Goal: Information Seeking & Learning: Check status

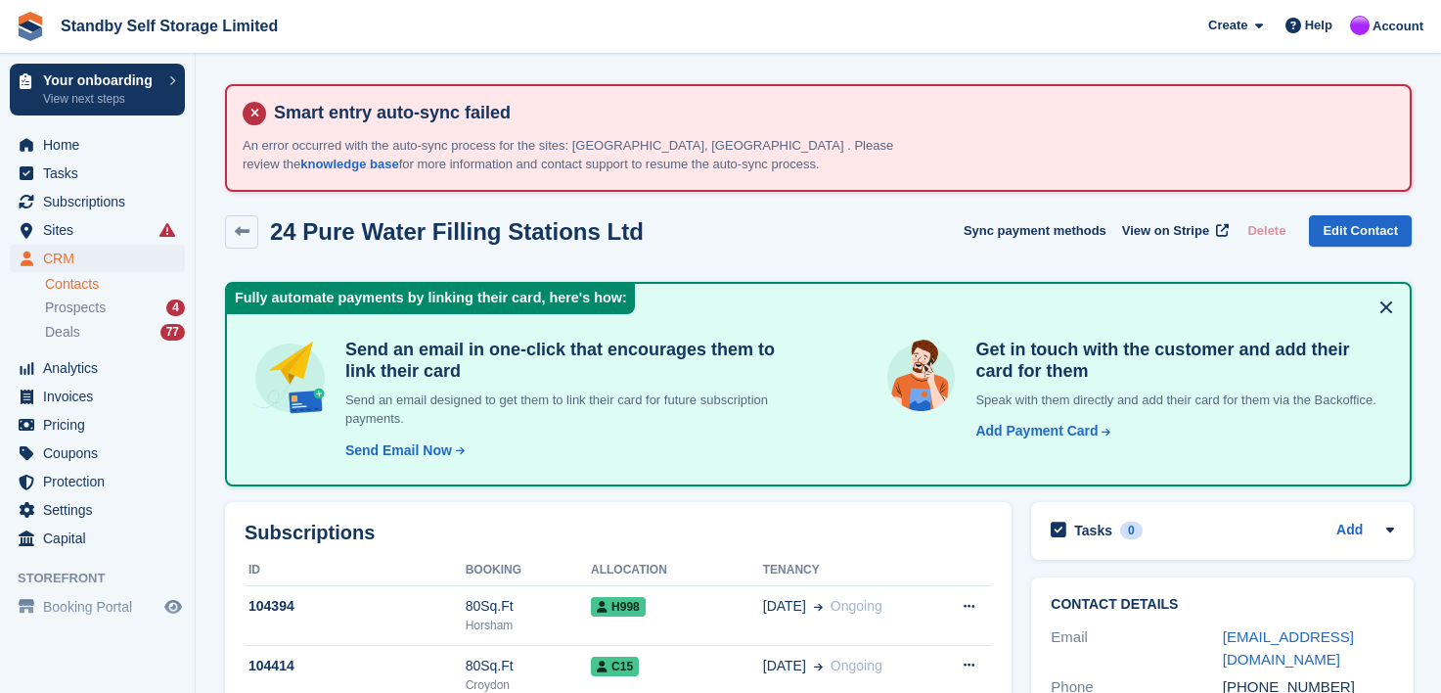
scroll to position [196, 0]
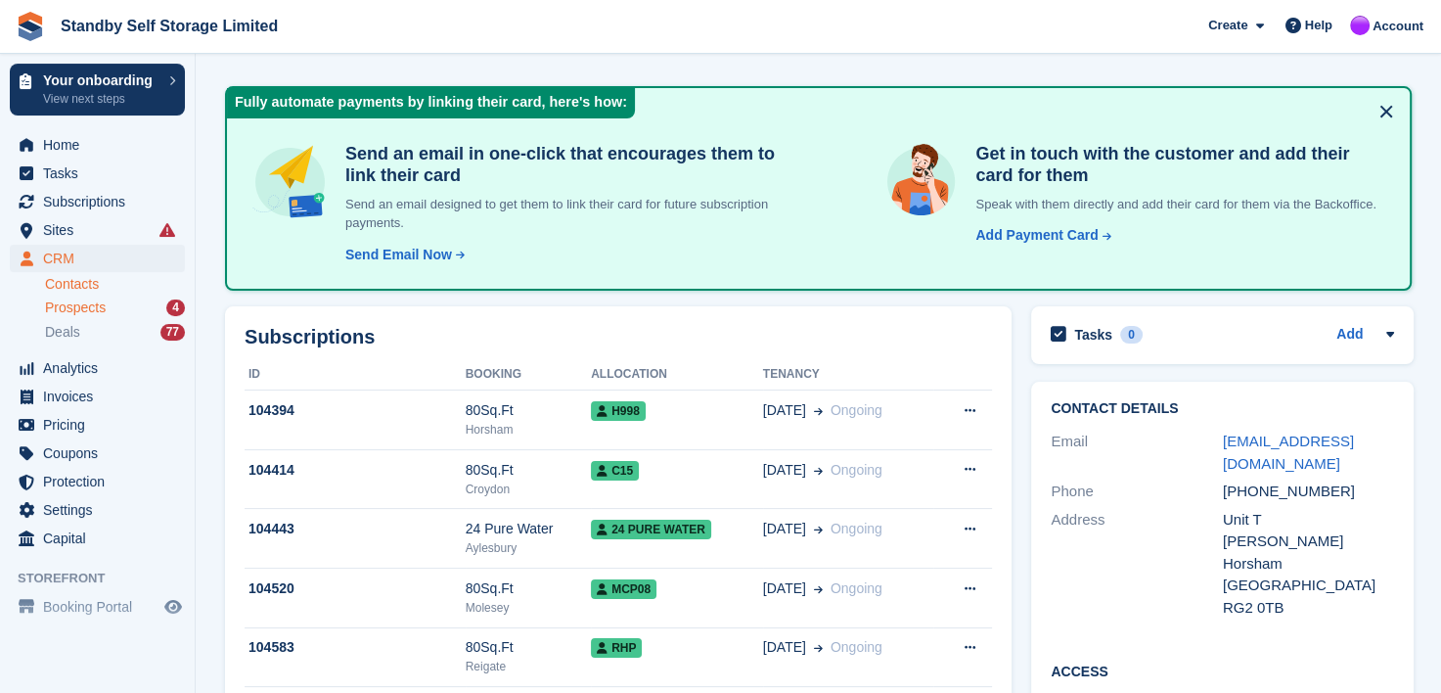
click at [63, 307] on span "Prospects" at bounding box center [75, 307] width 61 height 19
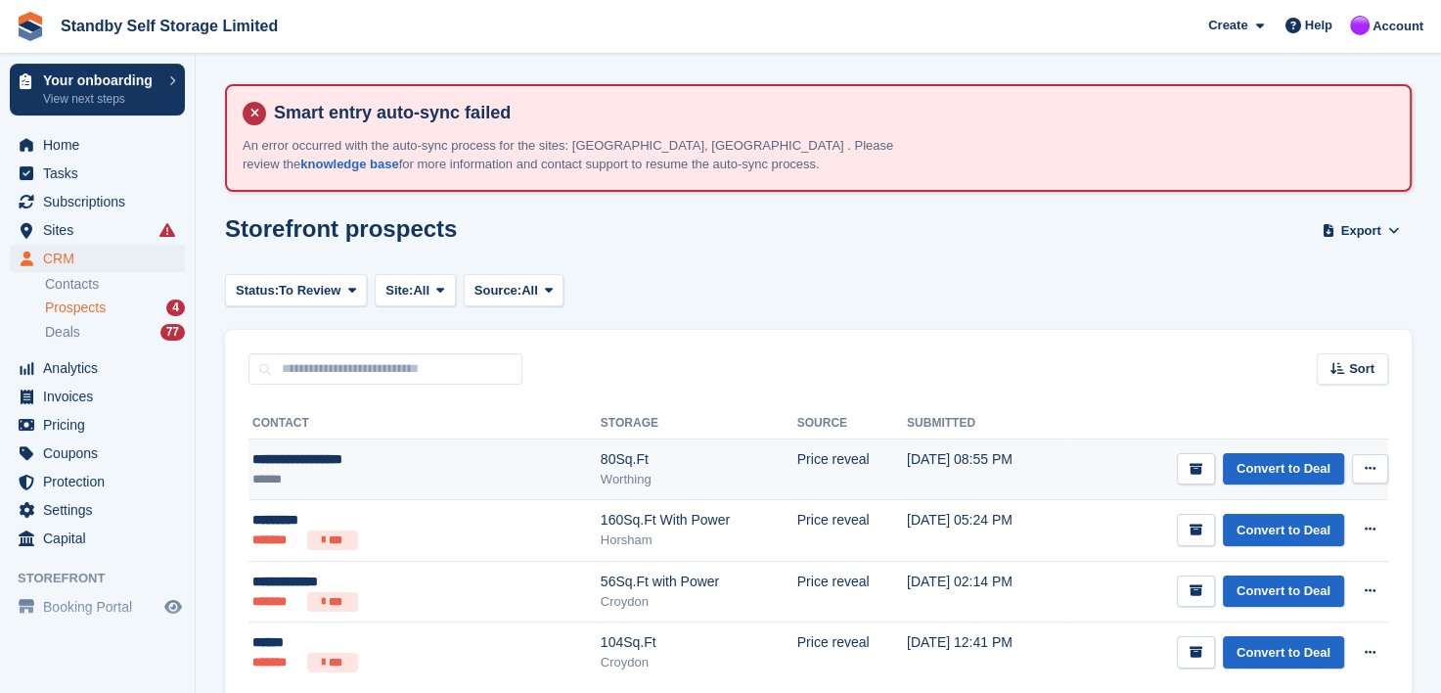
scroll to position [86, 0]
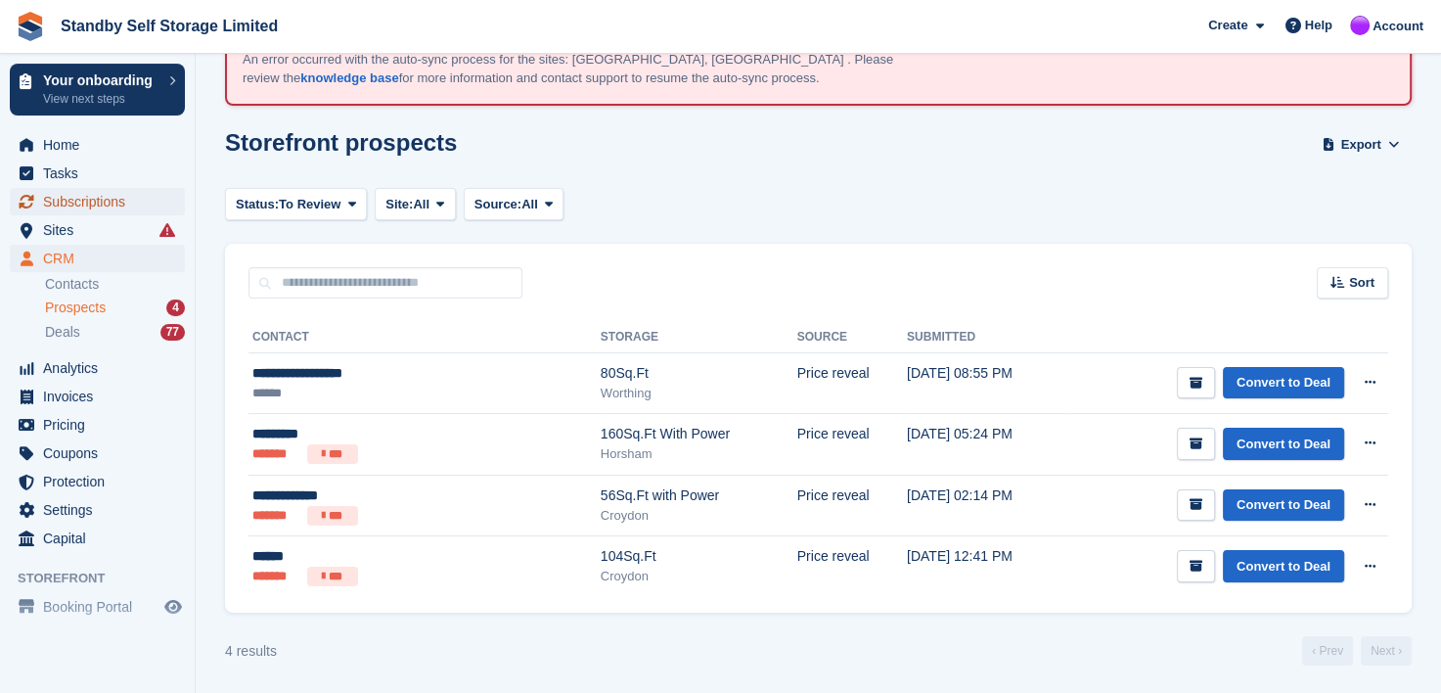
click at [63, 205] on span "Subscriptions" at bounding box center [101, 201] width 117 height 27
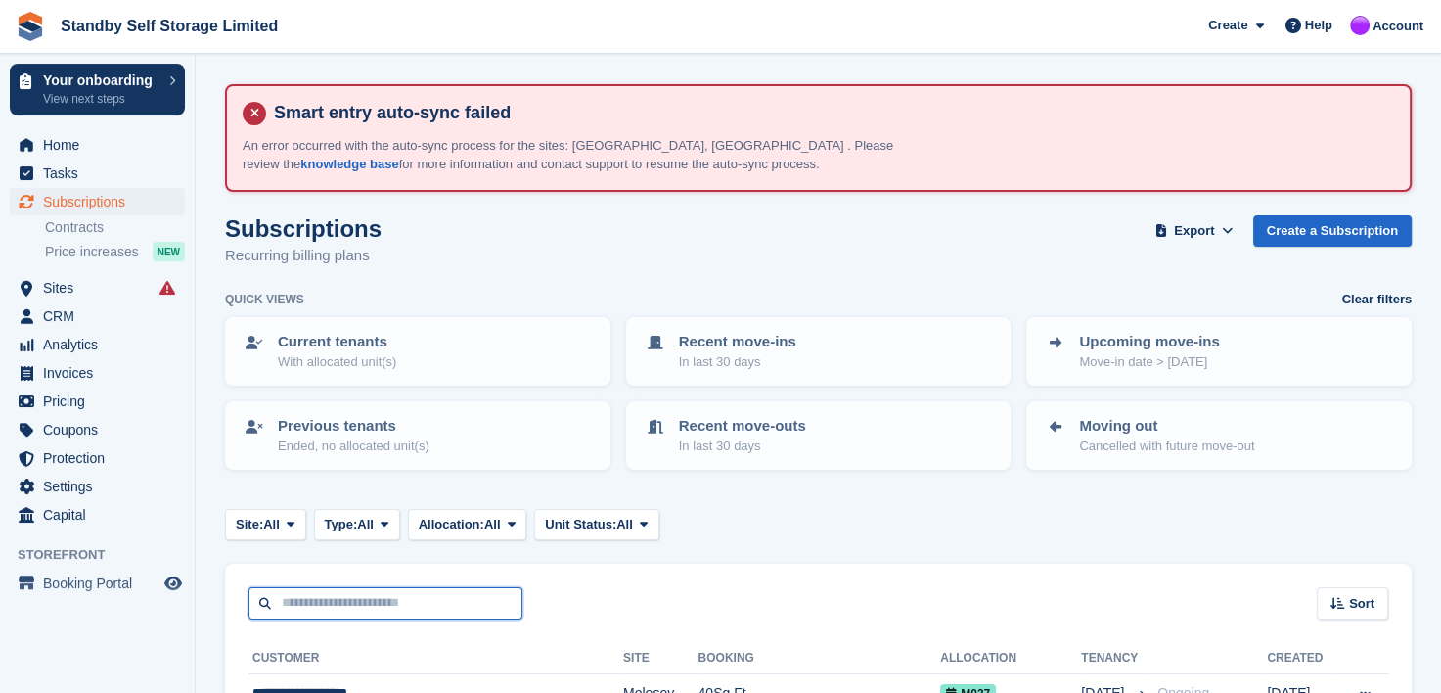
click at [356, 603] on input "text" at bounding box center [386, 603] width 274 height 32
paste input "**********"
type input "**********"
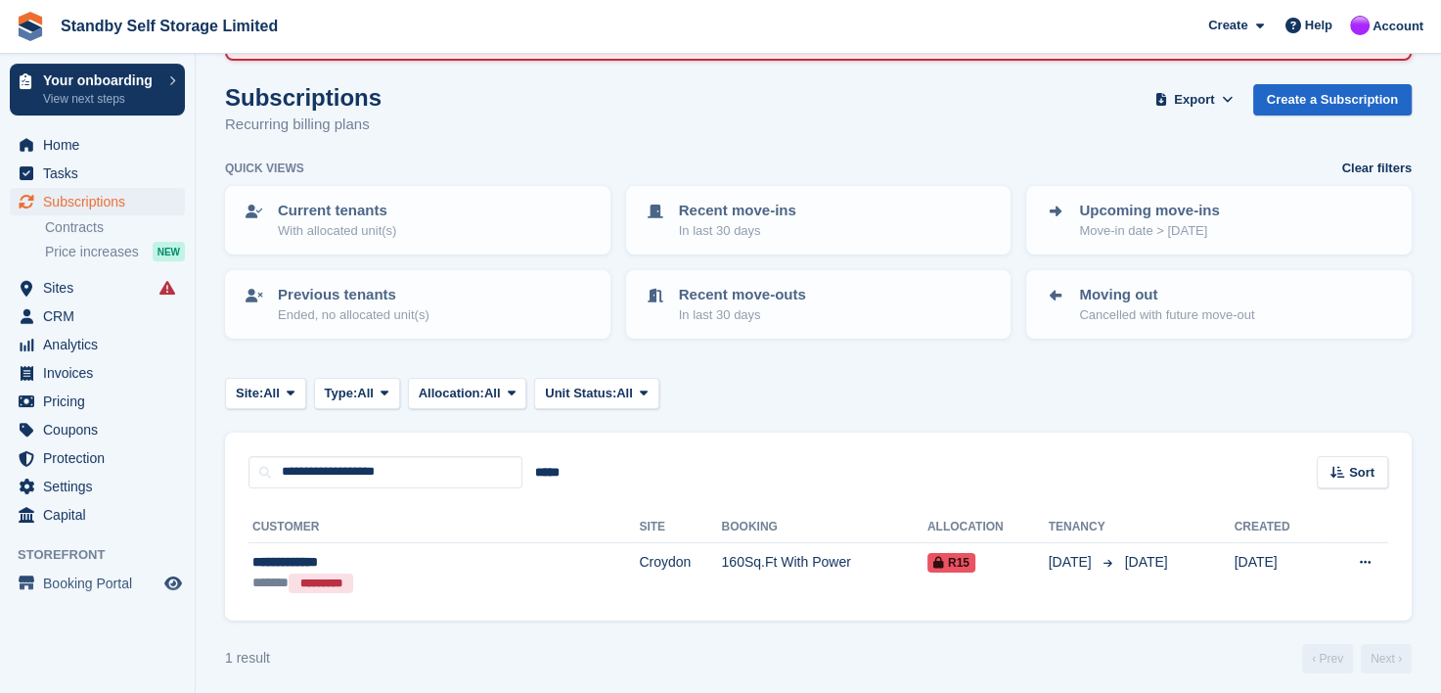
scroll to position [137, 0]
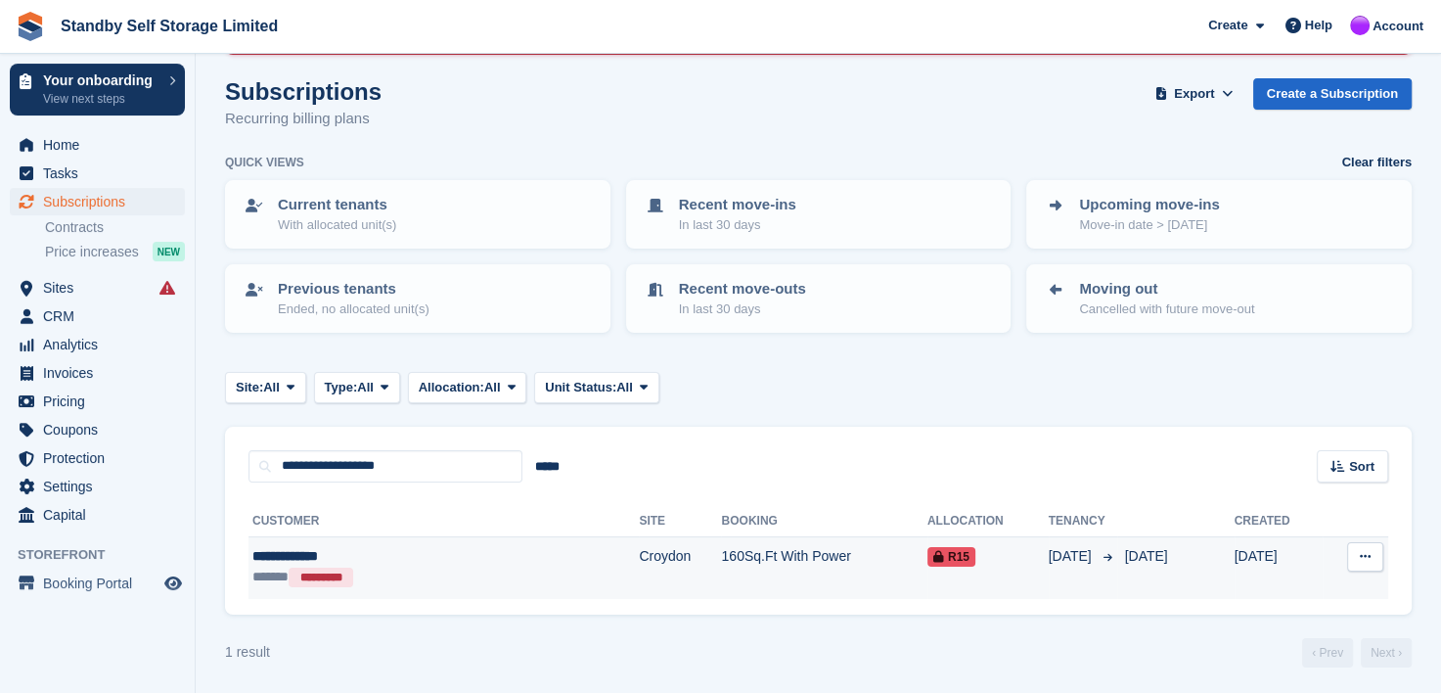
click at [296, 552] on div "**********" at bounding box center [373, 556] width 242 height 21
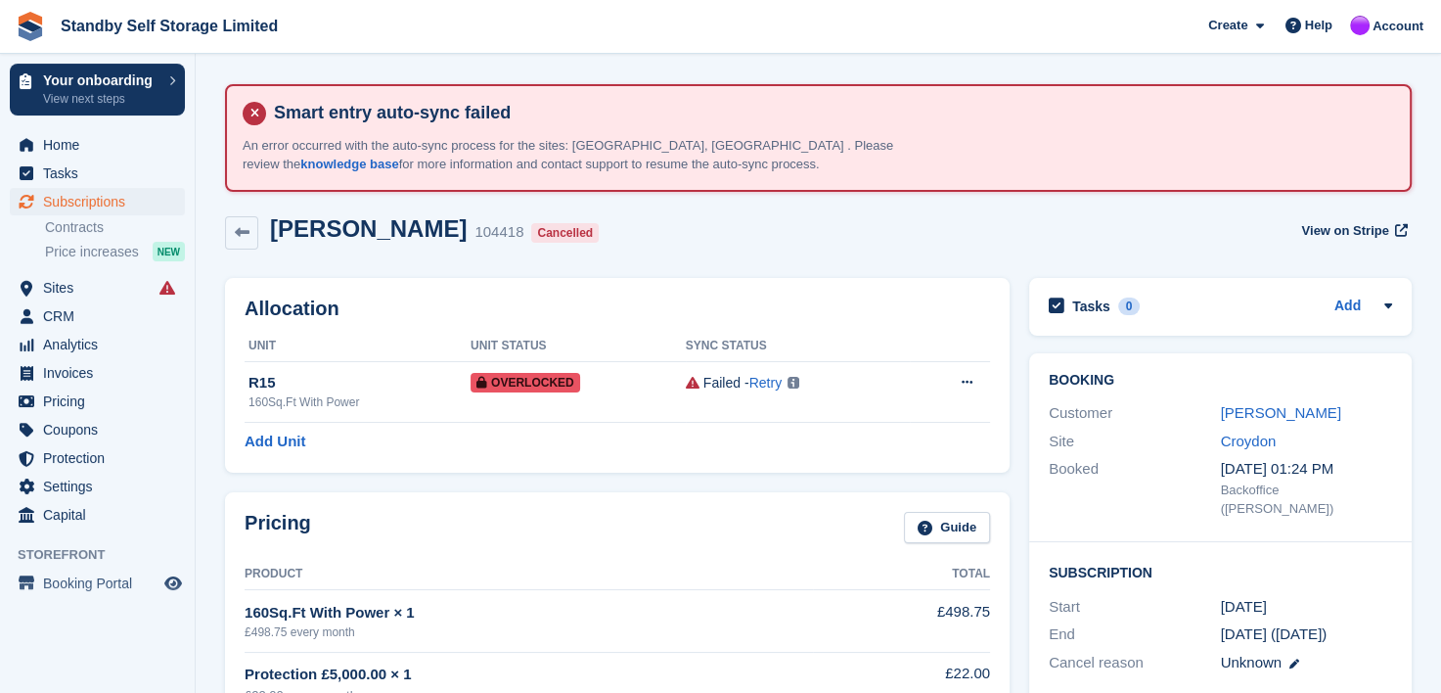
drag, startPoint x: 1247, startPoint y: 413, endPoint x: 955, endPoint y: 467, distance: 296.5
click at [1247, 413] on link "[PERSON_NAME]" at bounding box center [1281, 412] width 120 height 17
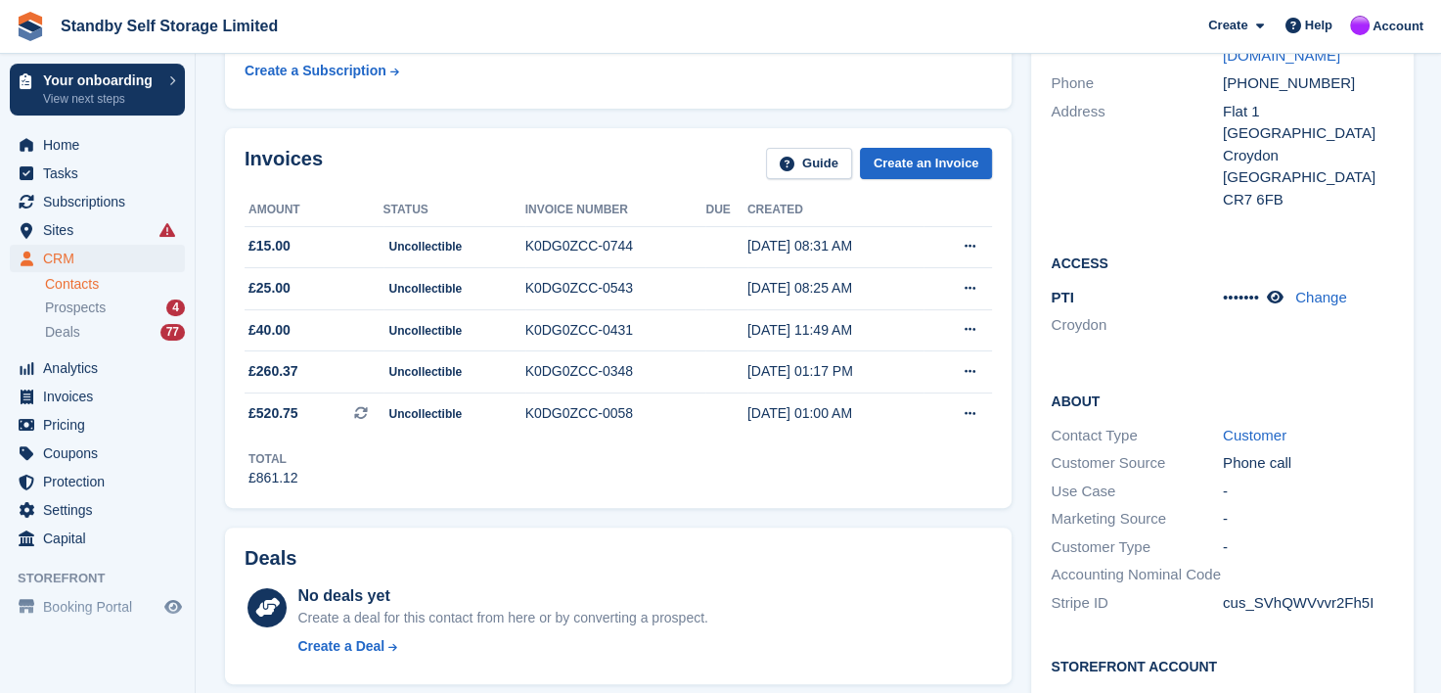
scroll to position [294, 0]
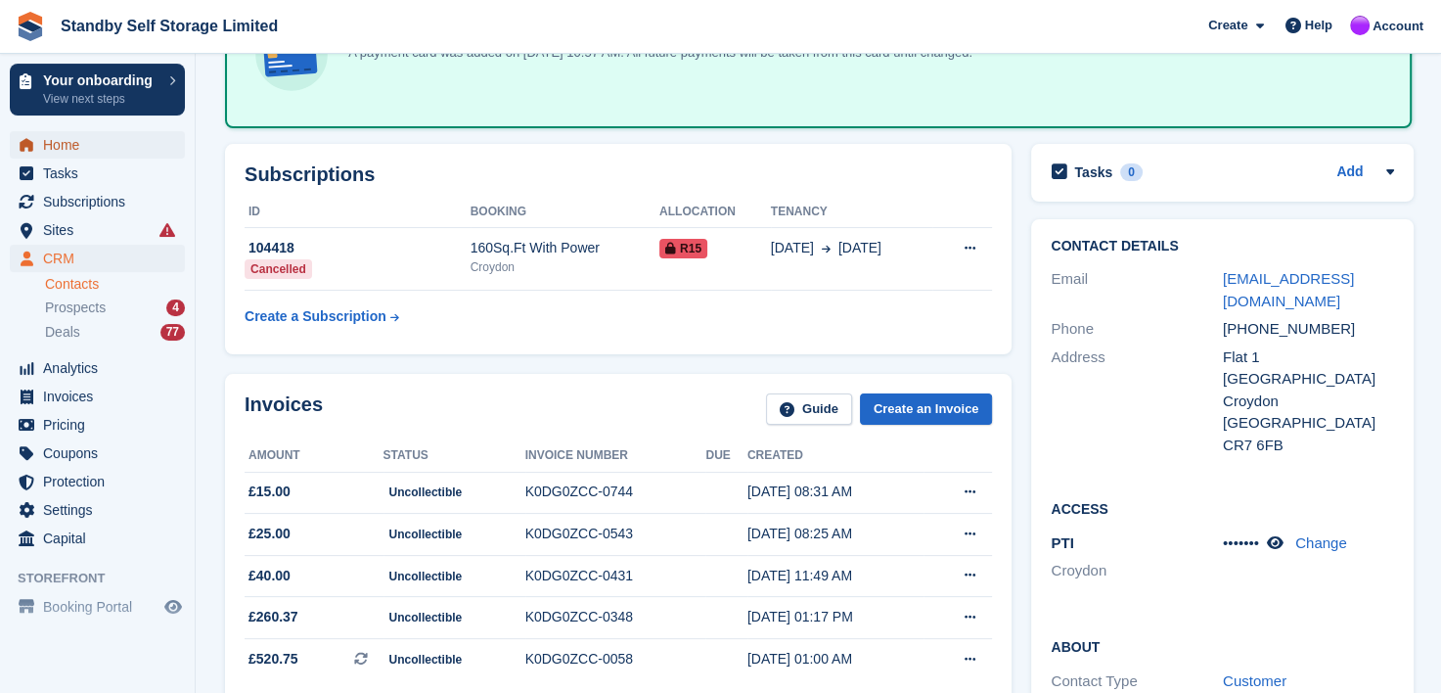
click at [57, 148] on span "Home" at bounding box center [101, 144] width 117 height 27
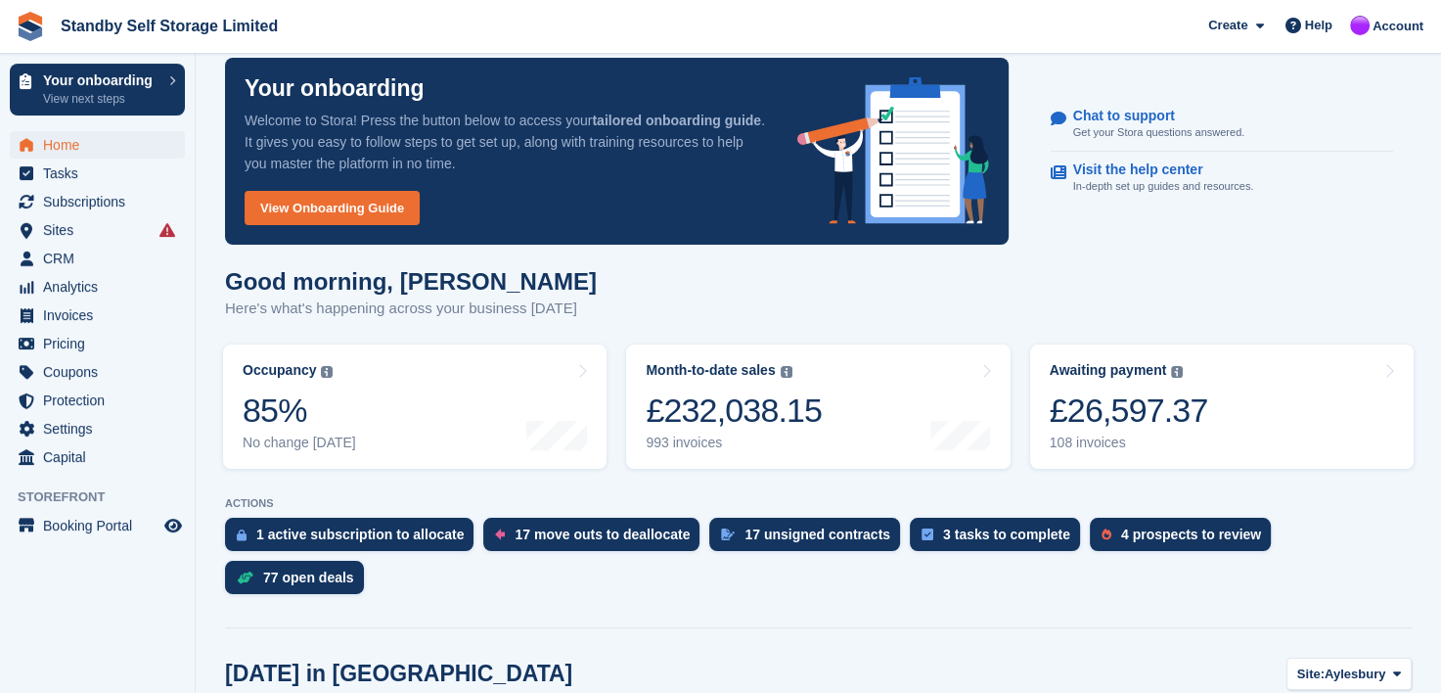
scroll to position [196, 0]
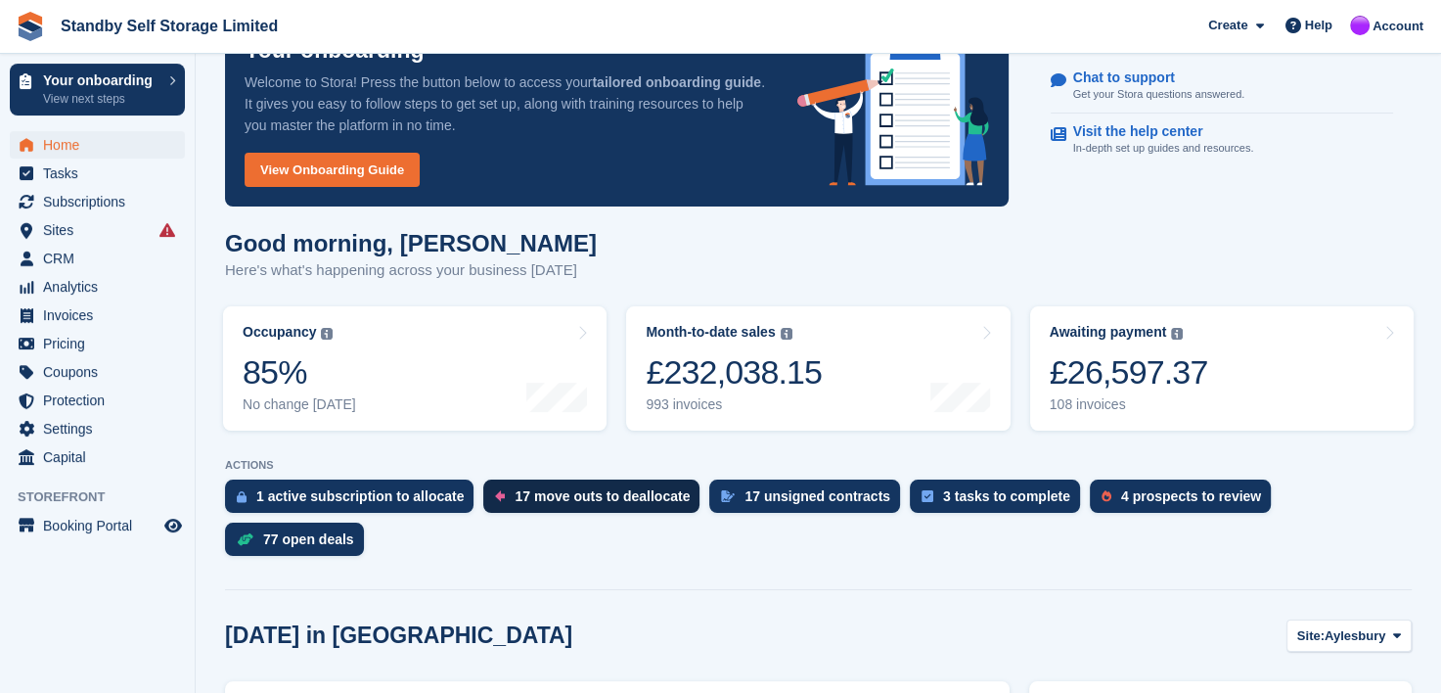
click at [552, 488] on div "17 move outs to deallocate" at bounding box center [602, 496] width 175 height 16
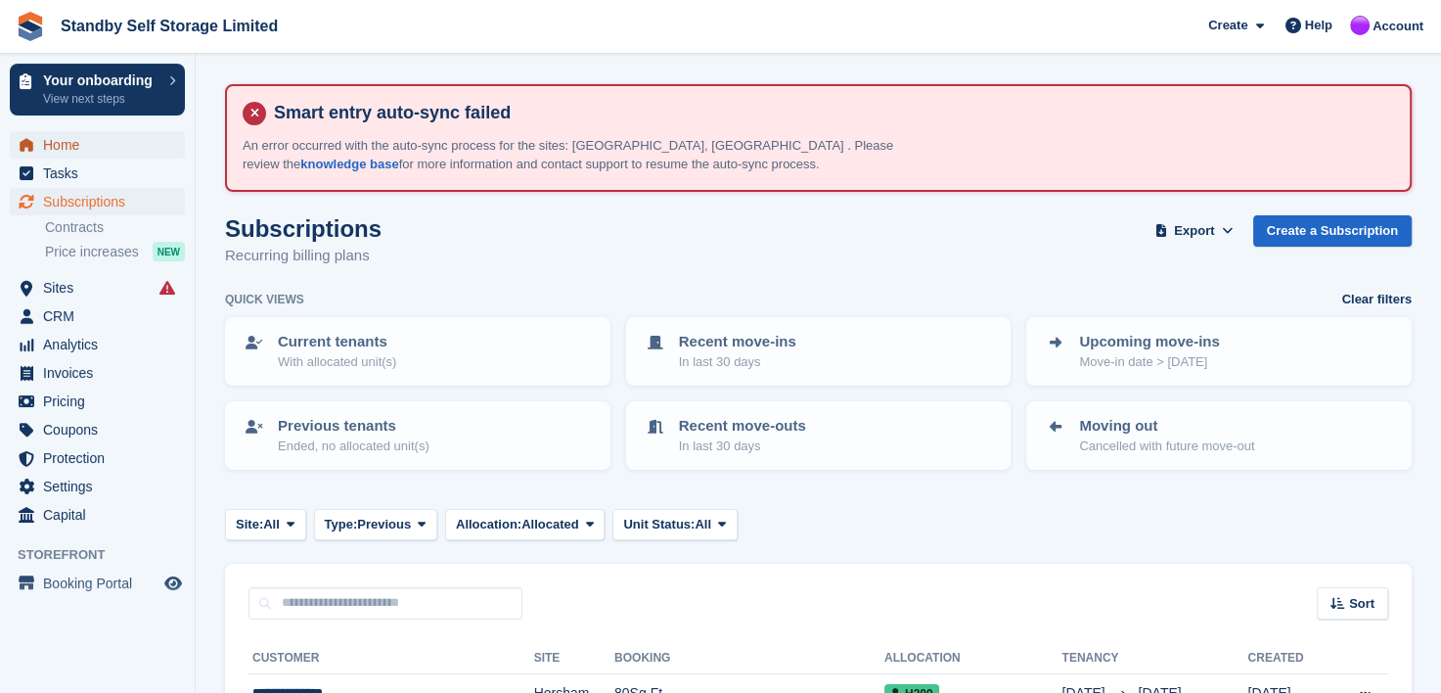
click at [63, 140] on span "Home" at bounding box center [101, 144] width 117 height 27
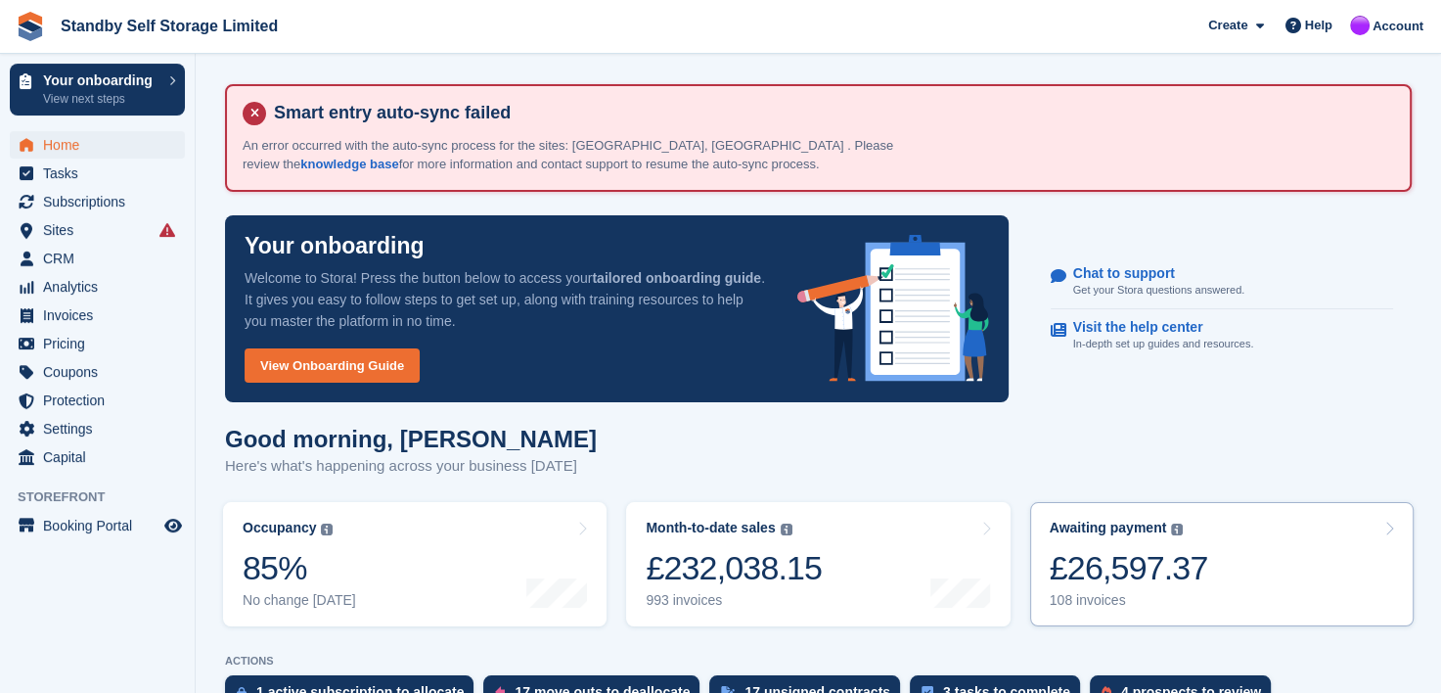
scroll to position [144, 0]
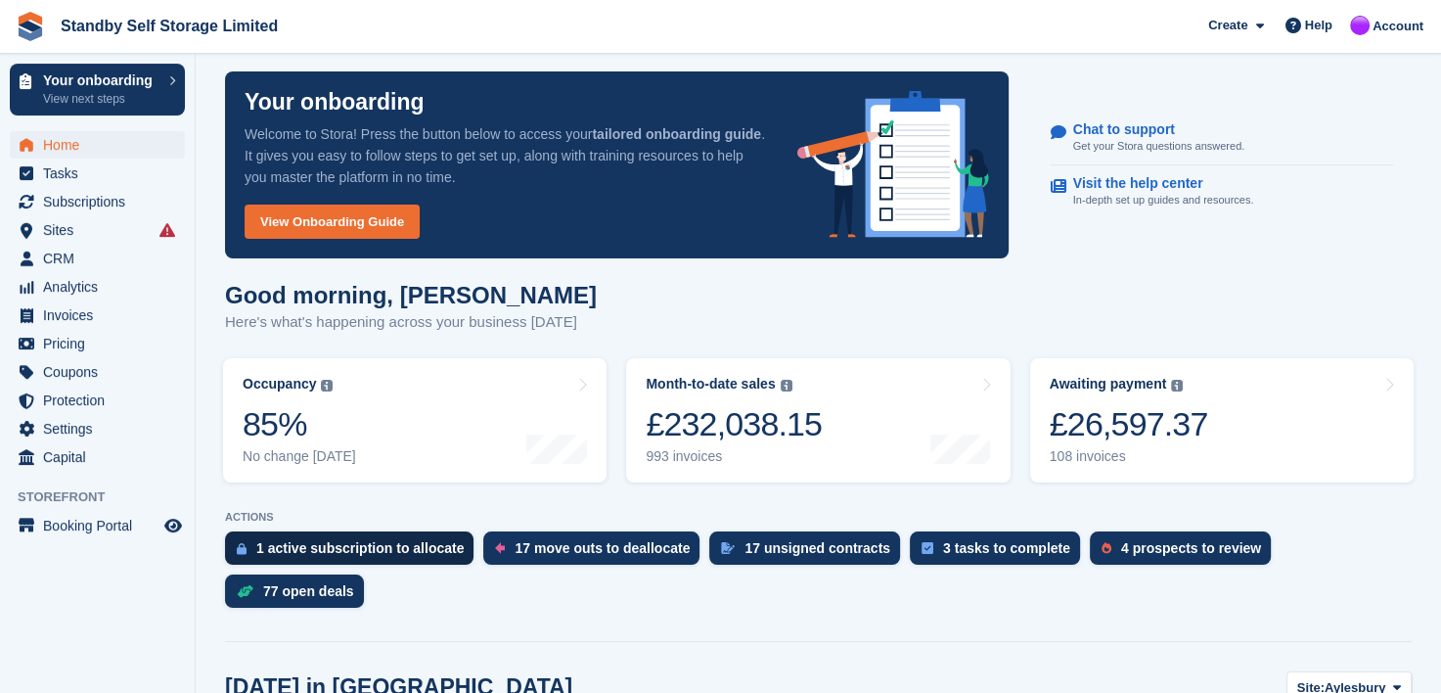
click at [391, 544] on div "1 active subscription to allocate" at bounding box center [359, 548] width 207 height 16
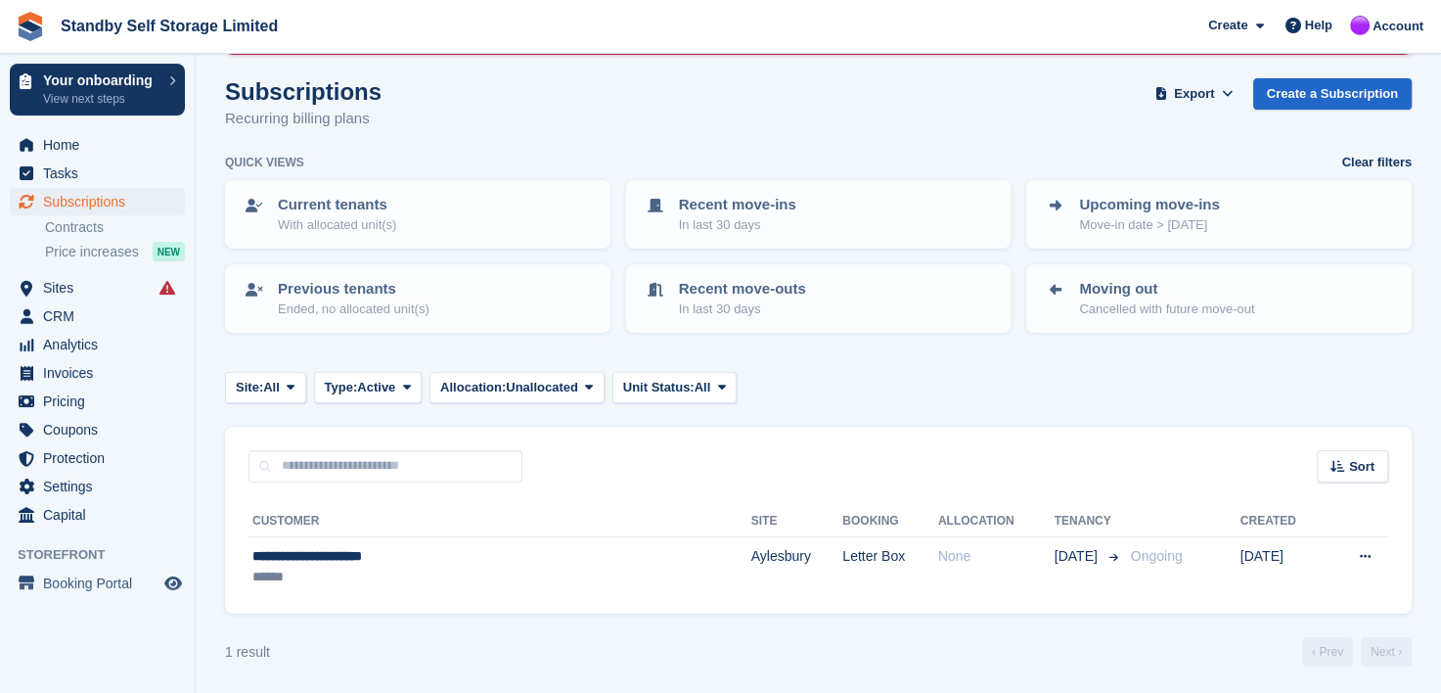
scroll to position [137, 0]
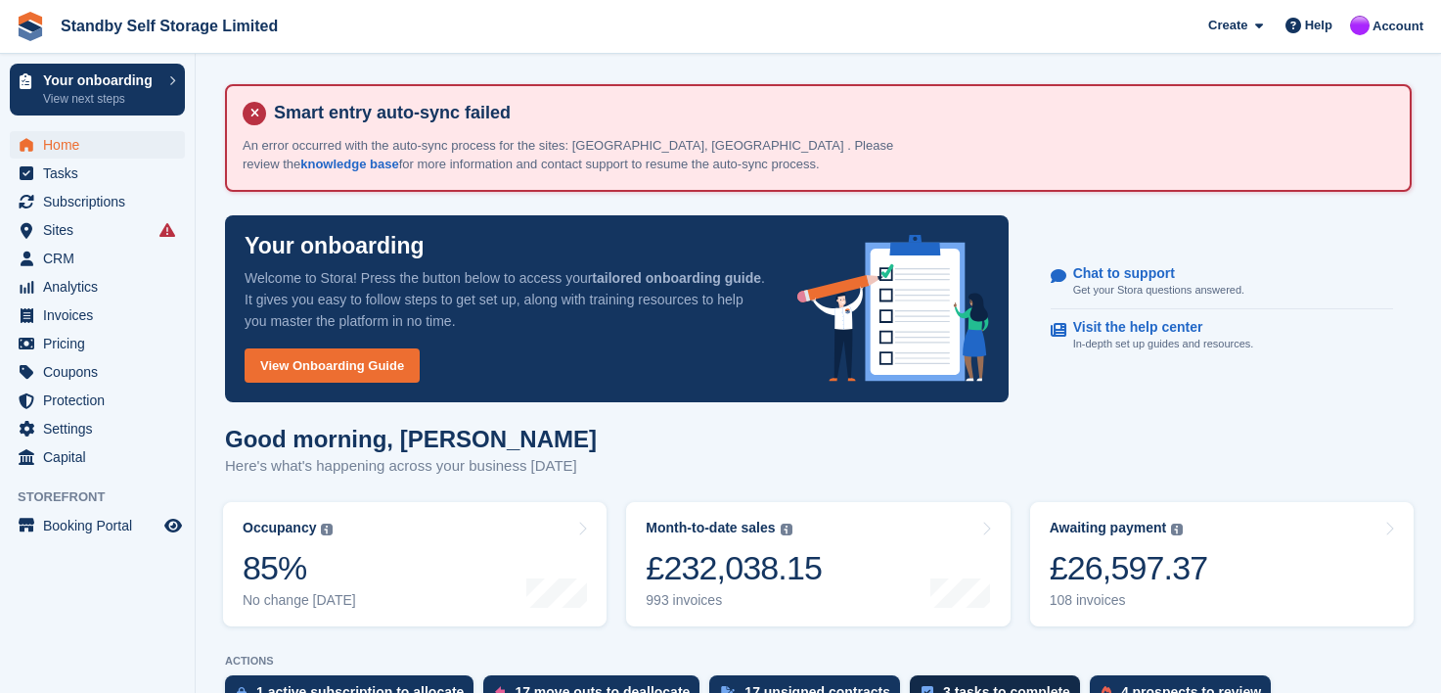
scroll to position [144, 0]
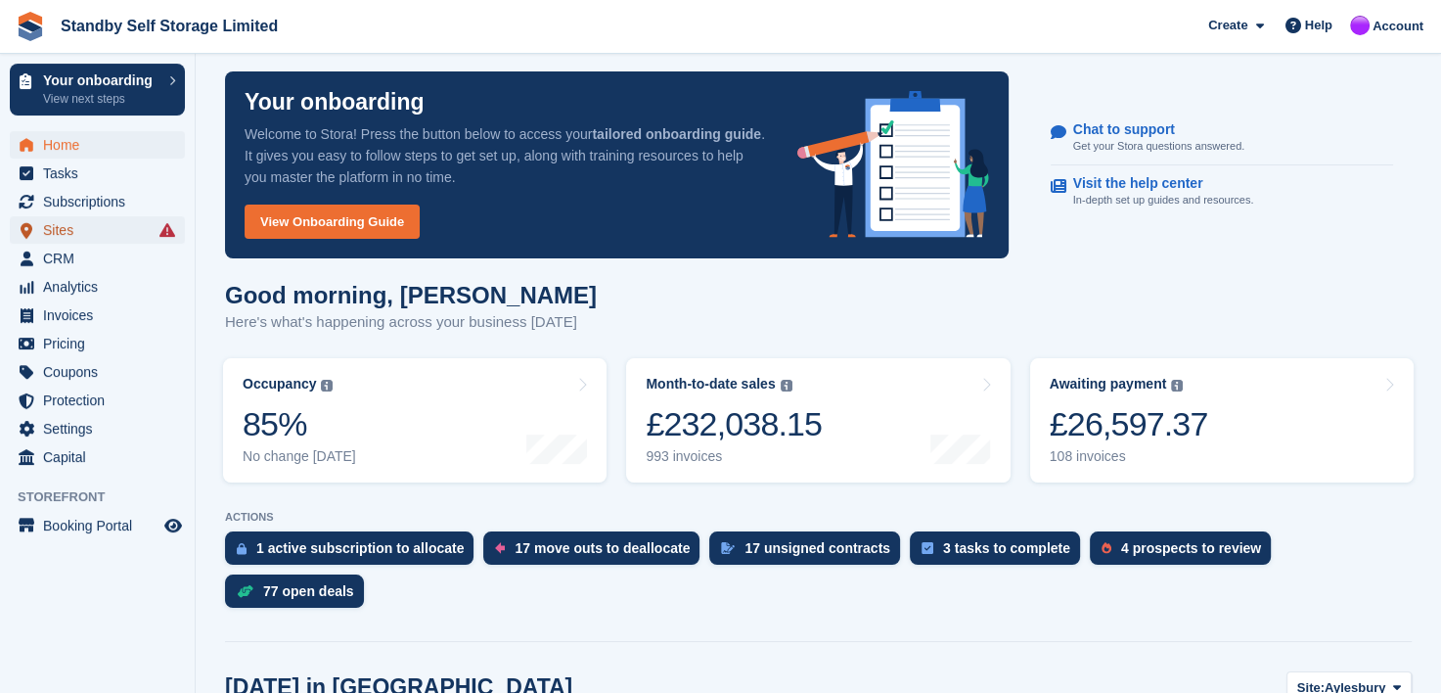
click at [60, 227] on span "Sites" at bounding box center [101, 229] width 117 height 27
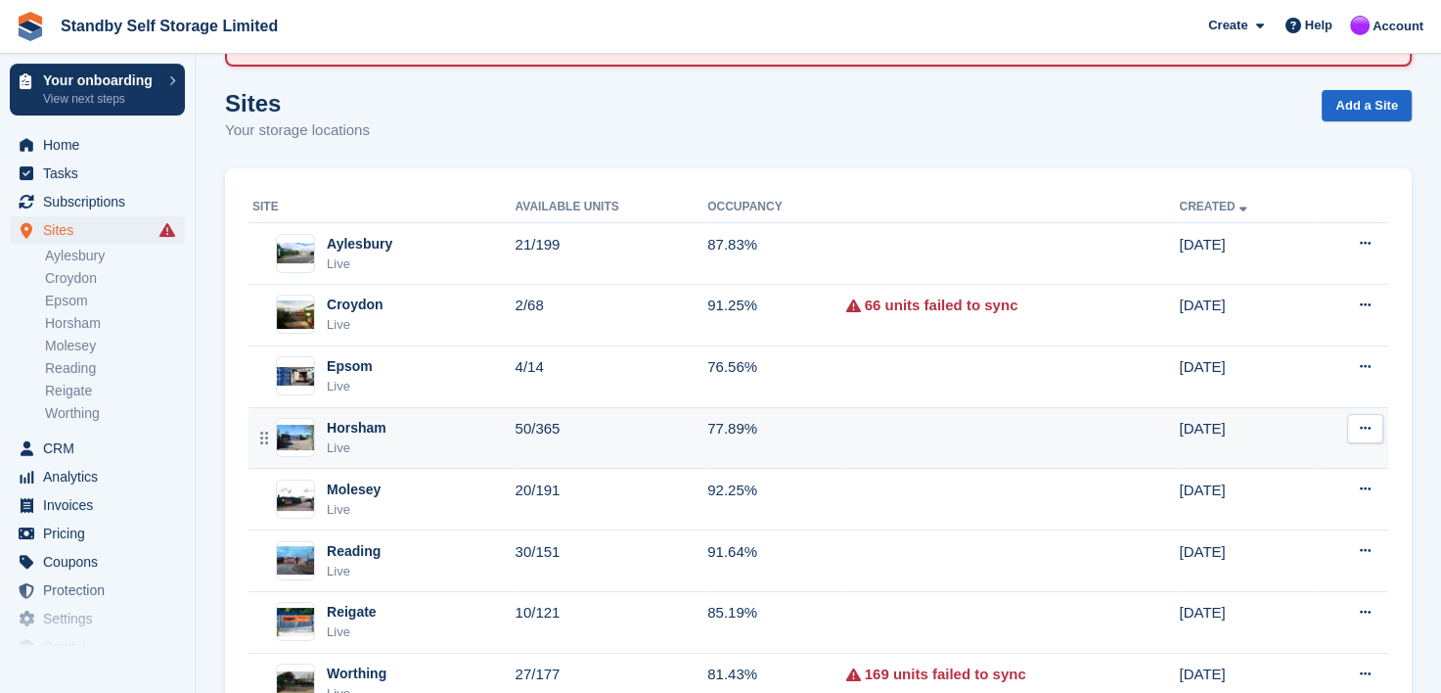
scroll to position [201, 0]
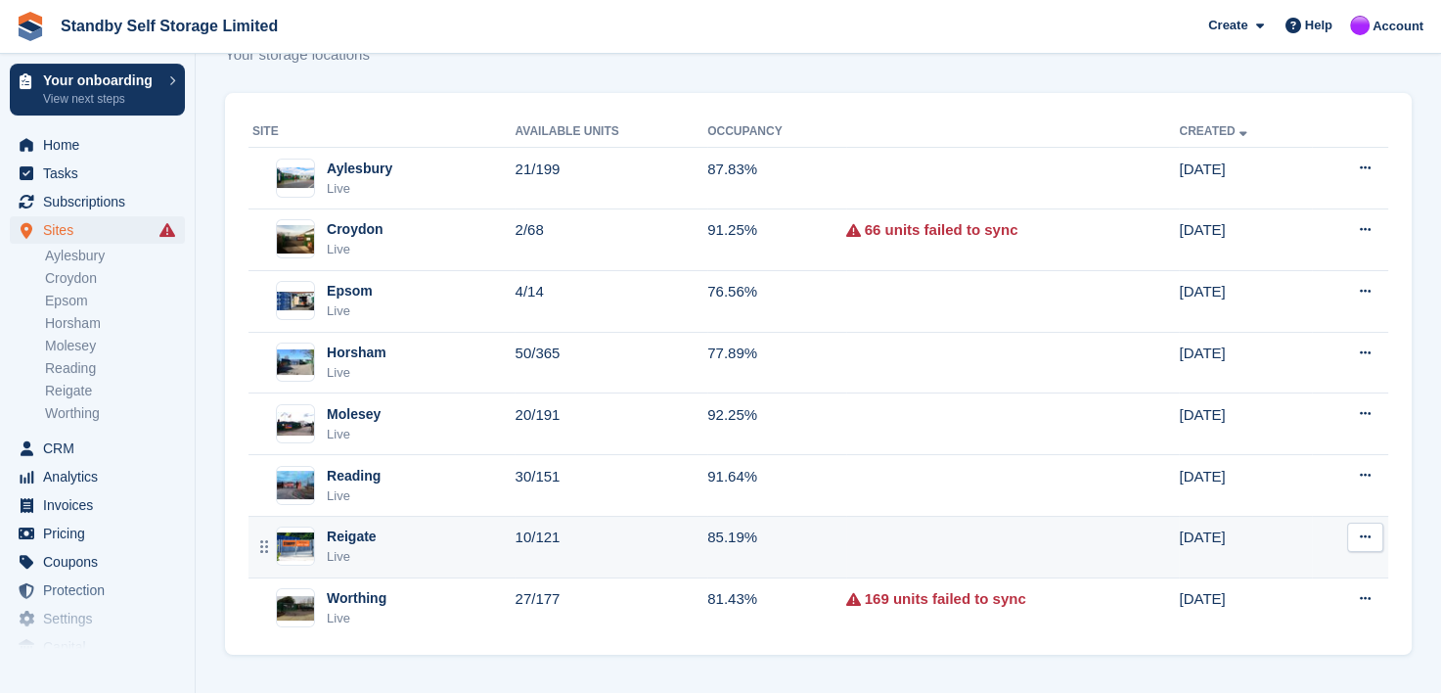
click at [344, 532] on div "Reigate" at bounding box center [352, 536] width 50 height 21
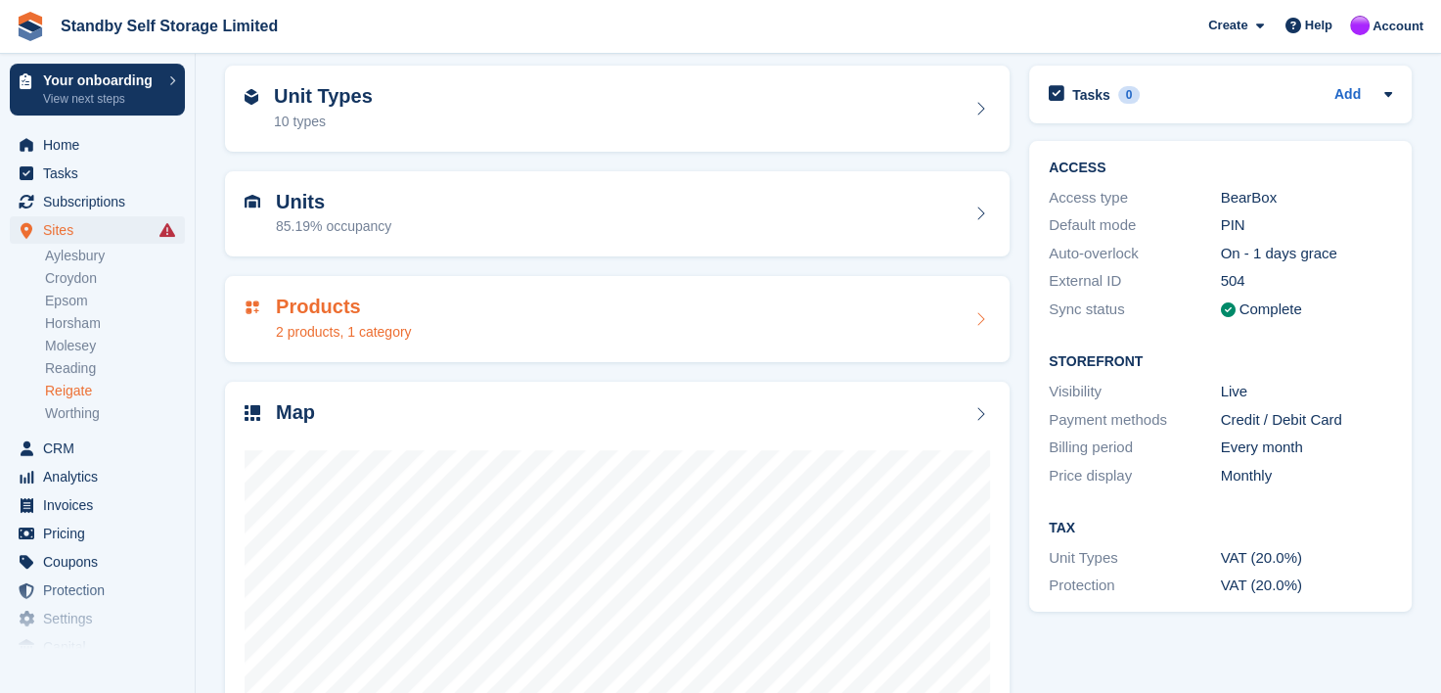
scroll to position [376, 0]
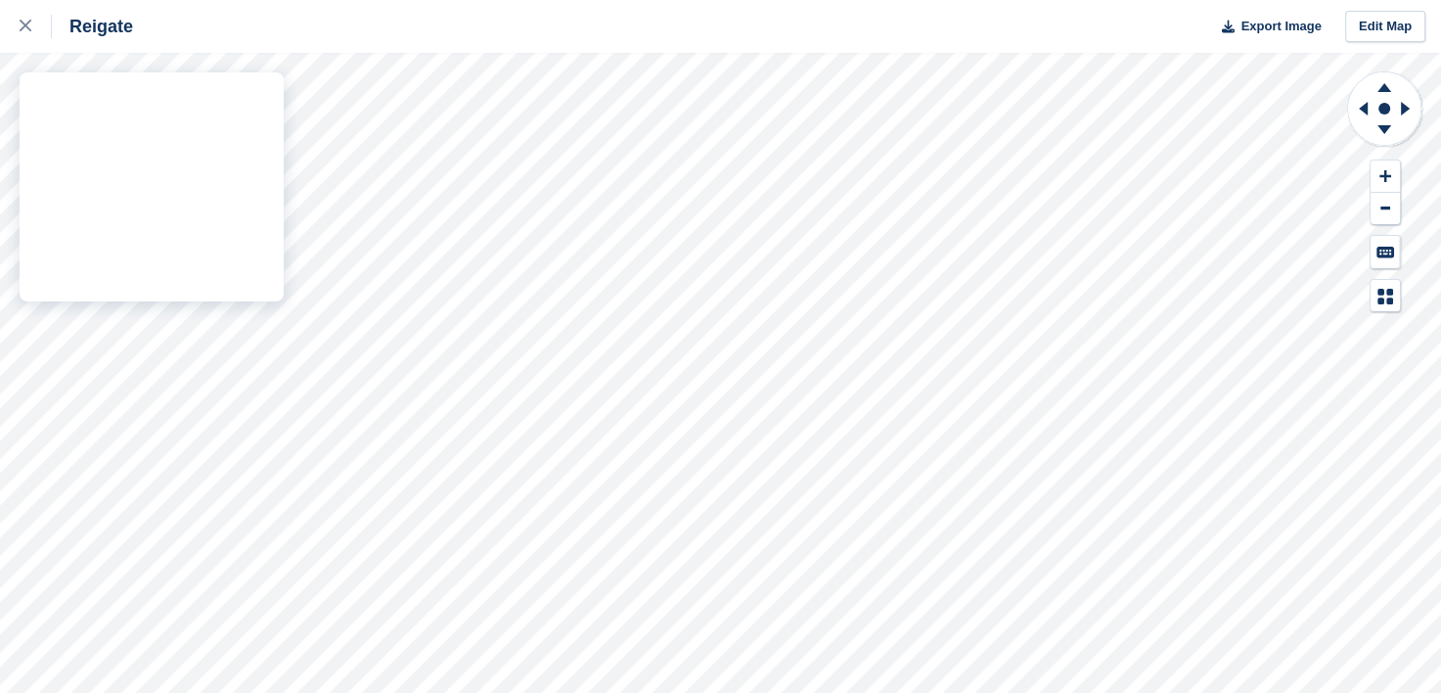
click at [47, 172] on div "Reigate Export Image Edit Map" at bounding box center [720, 346] width 1441 height 693
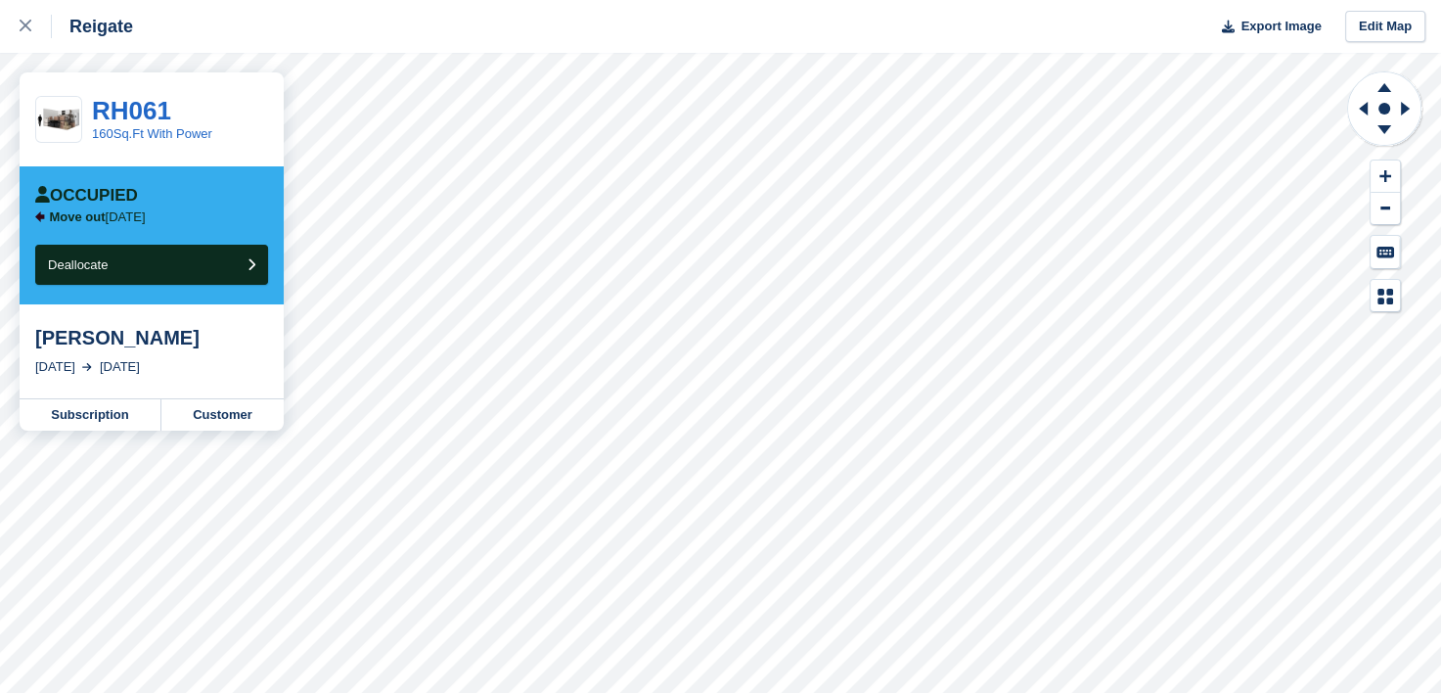
click at [191, 322] on div "[PERSON_NAME] [DATE] [DATE]" at bounding box center [152, 351] width 264 height 94
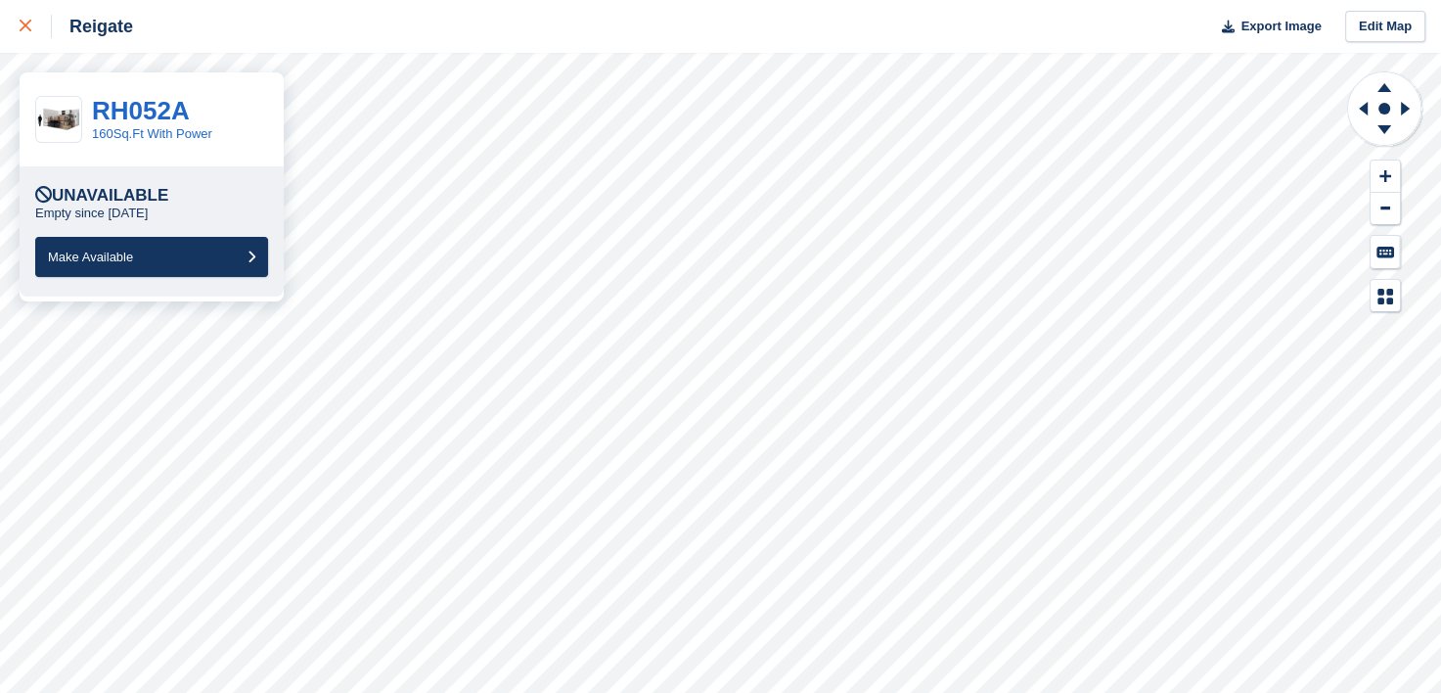
click at [25, 20] on div at bounding box center [36, 26] width 32 height 23
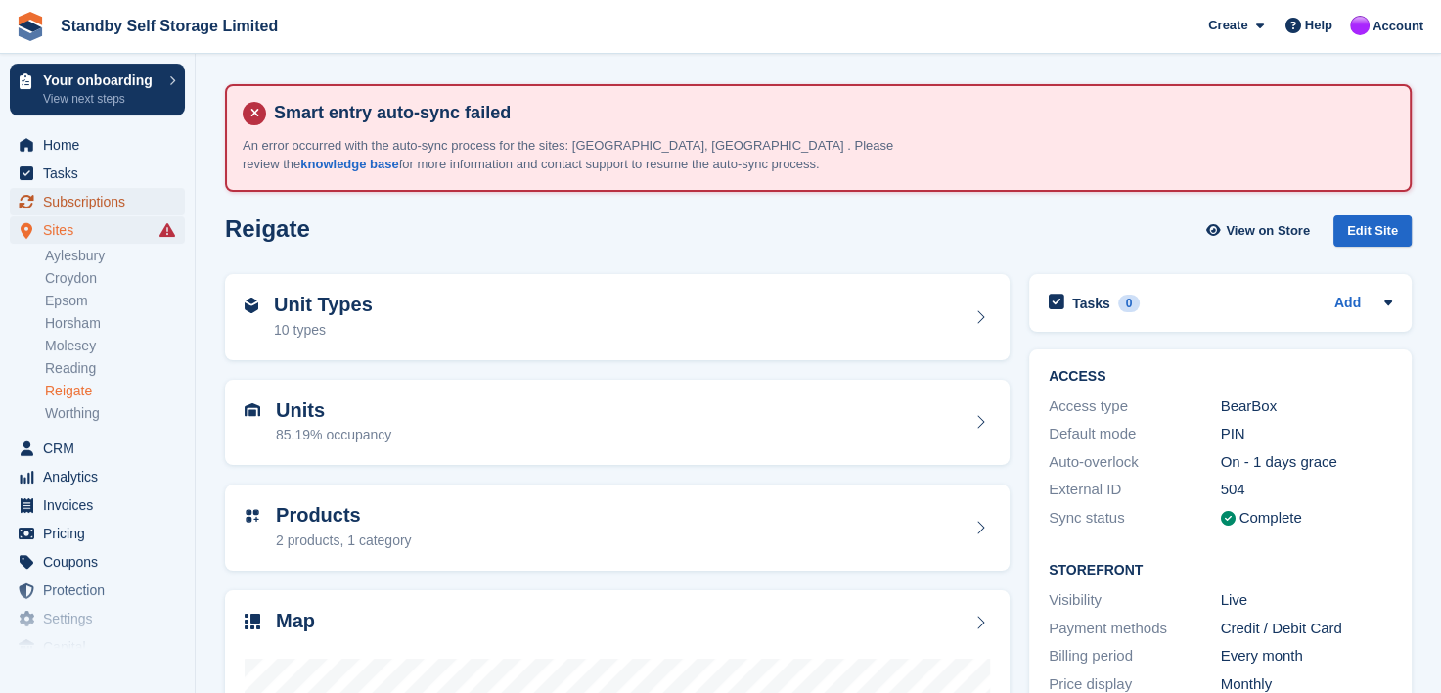
click at [84, 200] on span "Subscriptions" at bounding box center [101, 201] width 117 height 27
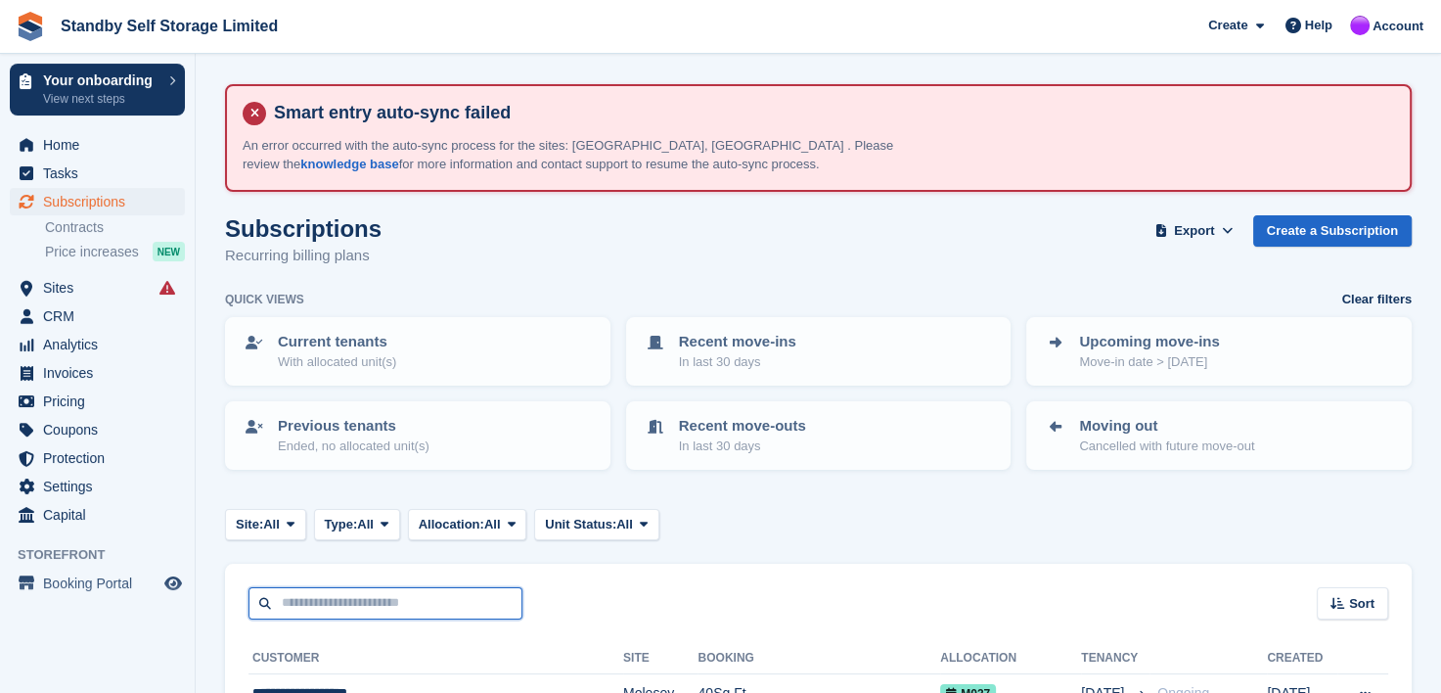
click at [359, 610] on input "text" at bounding box center [386, 603] width 274 height 32
paste input "**********"
type input "**********"
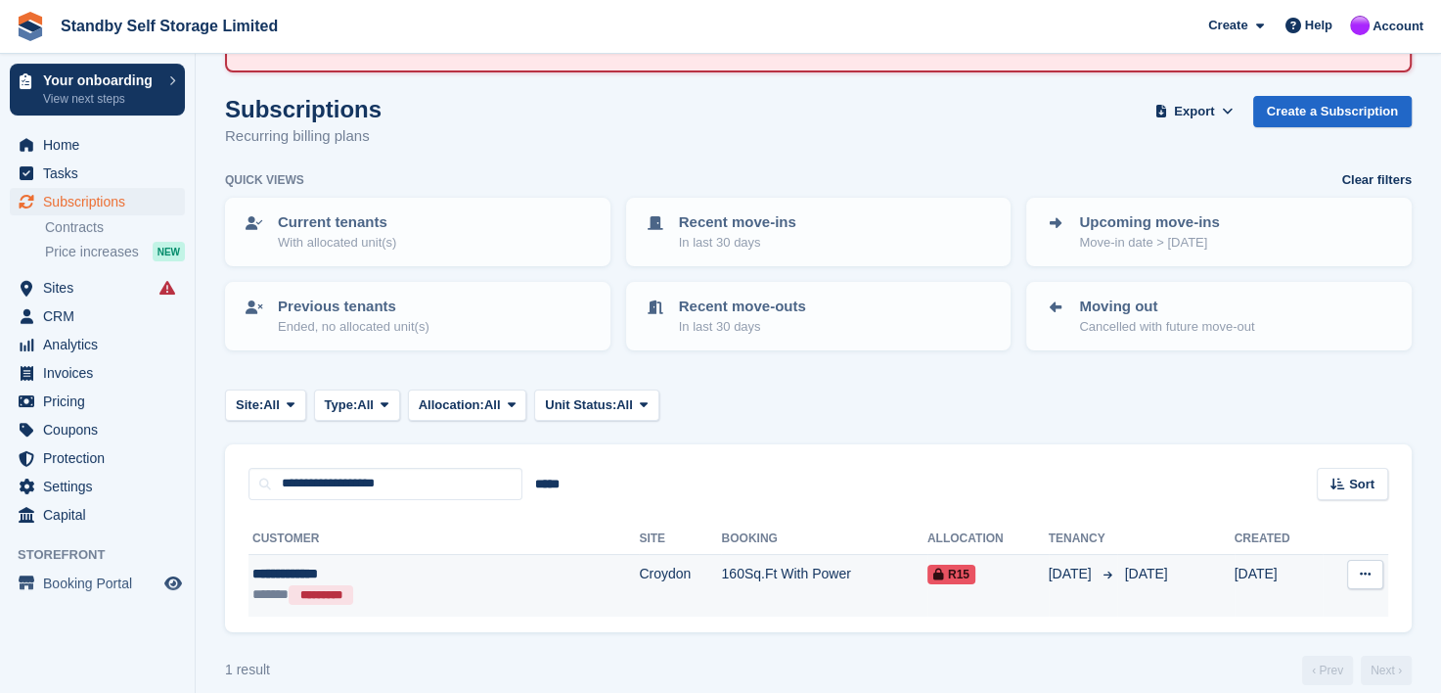
scroll to position [137, 0]
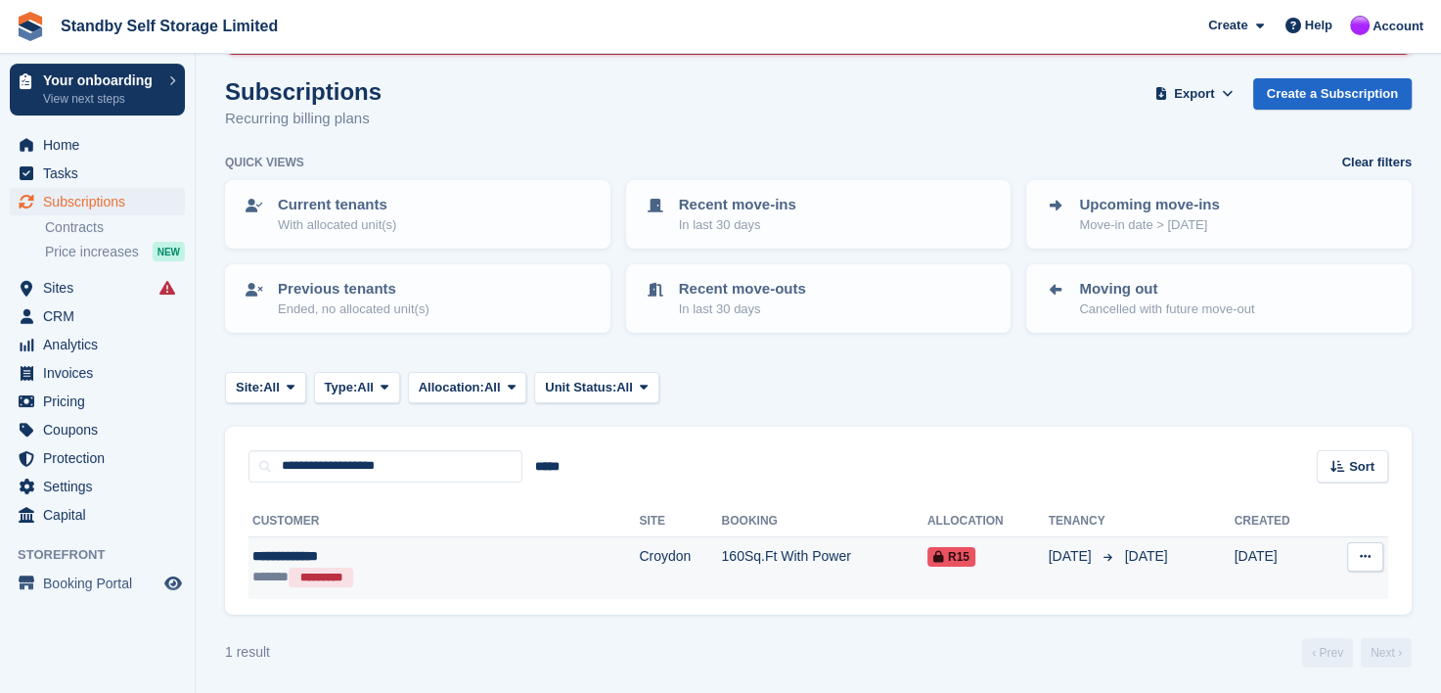
click at [269, 551] on div "**********" at bounding box center [373, 556] width 242 height 21
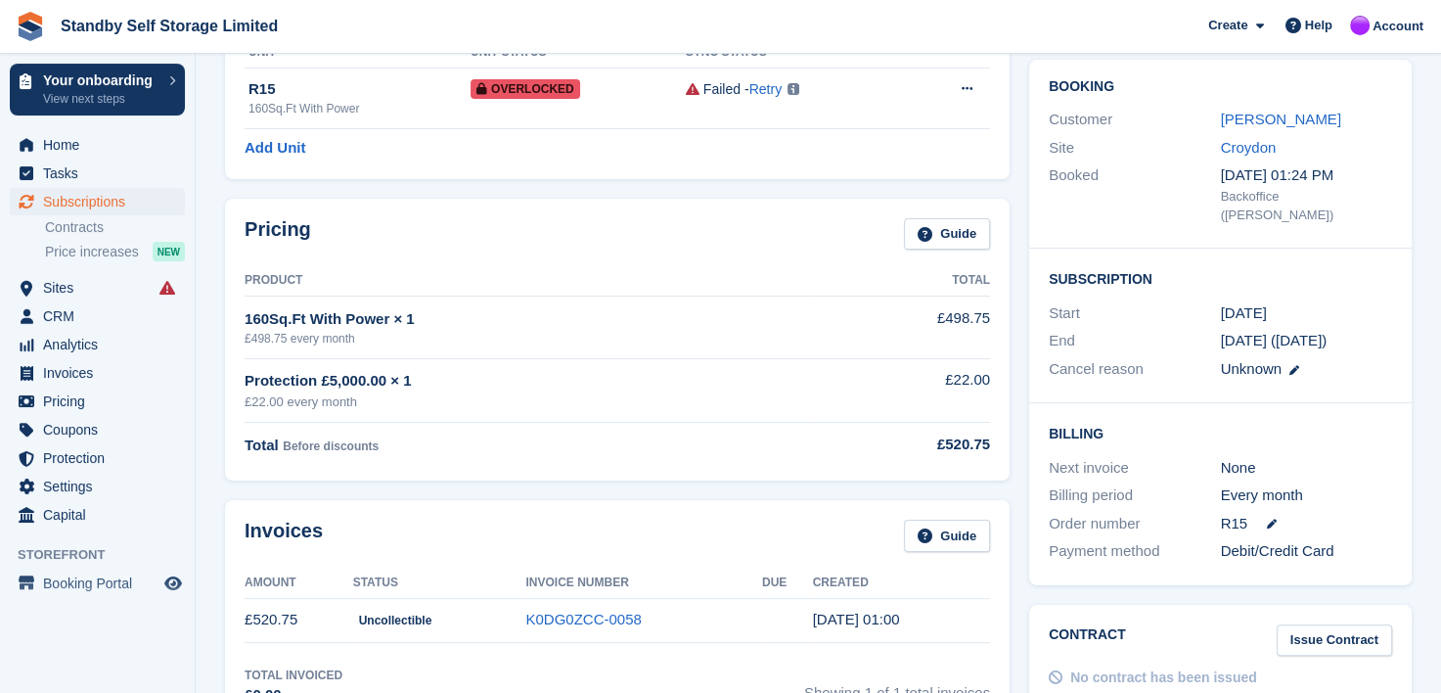
scroll to position [196, 0]
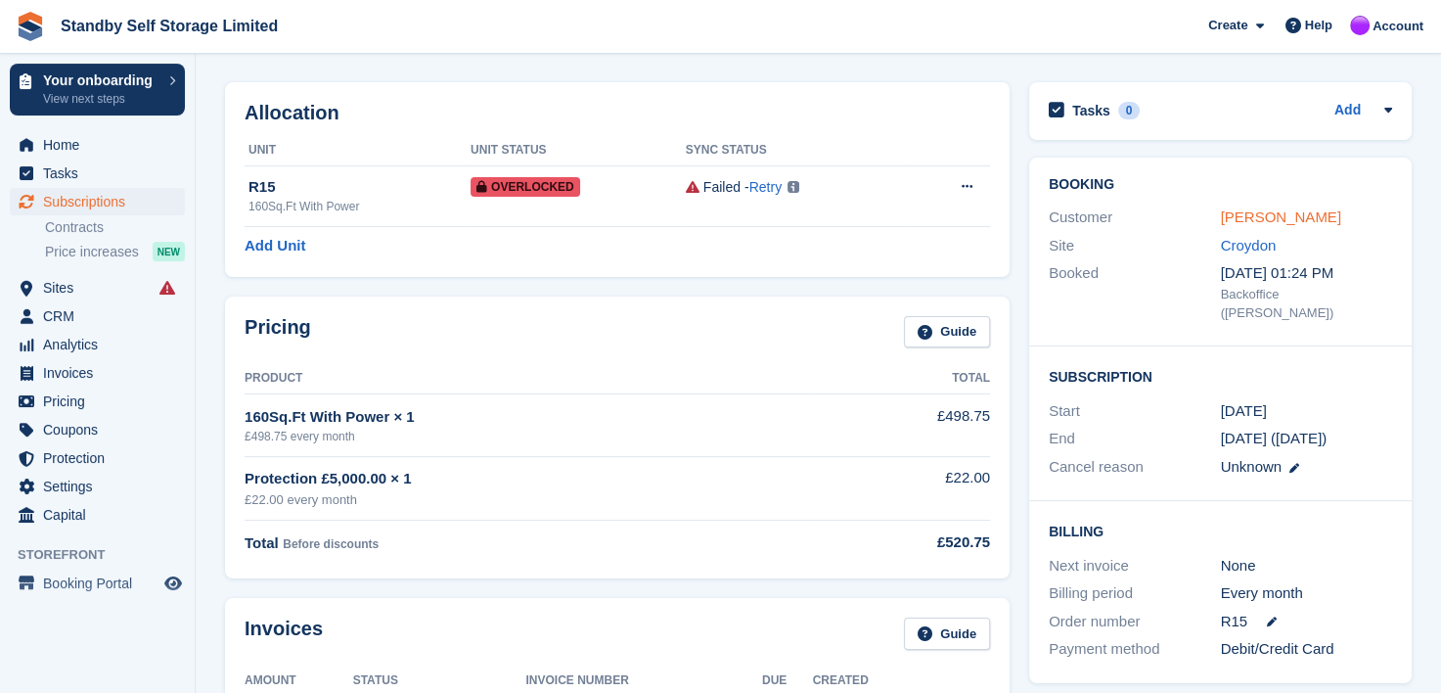
click at [1254, 215] on link "Michael Atiba" at bounding box center [1281, 216] width 120 height 17
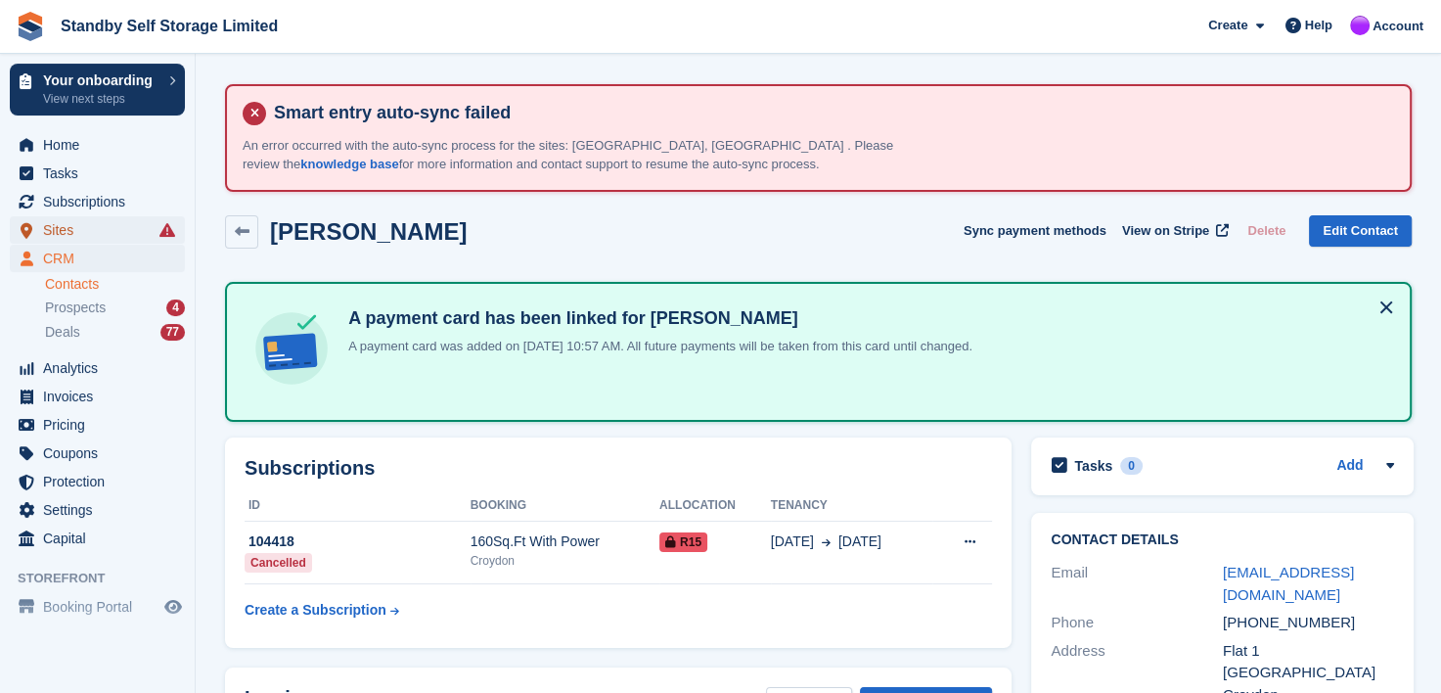
click at [57, 227] on span "Sites" at bounding box center [101, 229] width 117 height 27
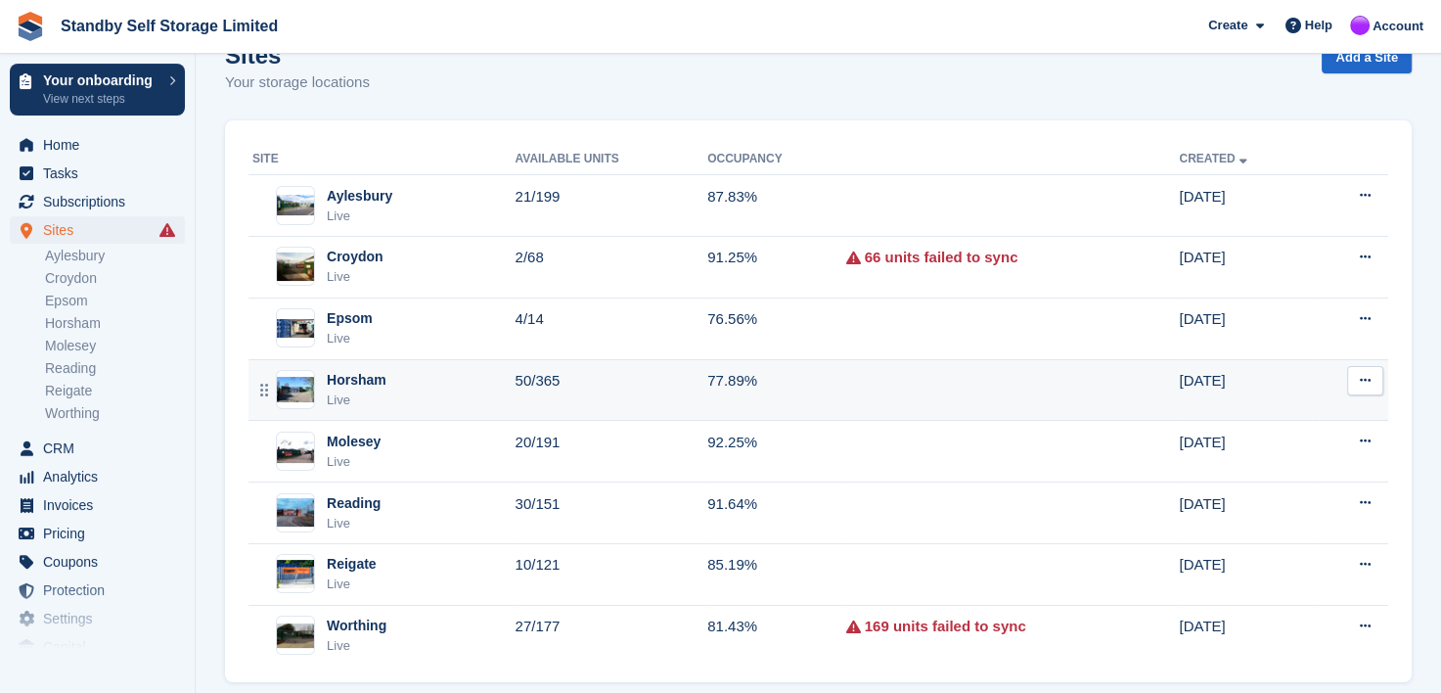
scroll to position [196, 0]
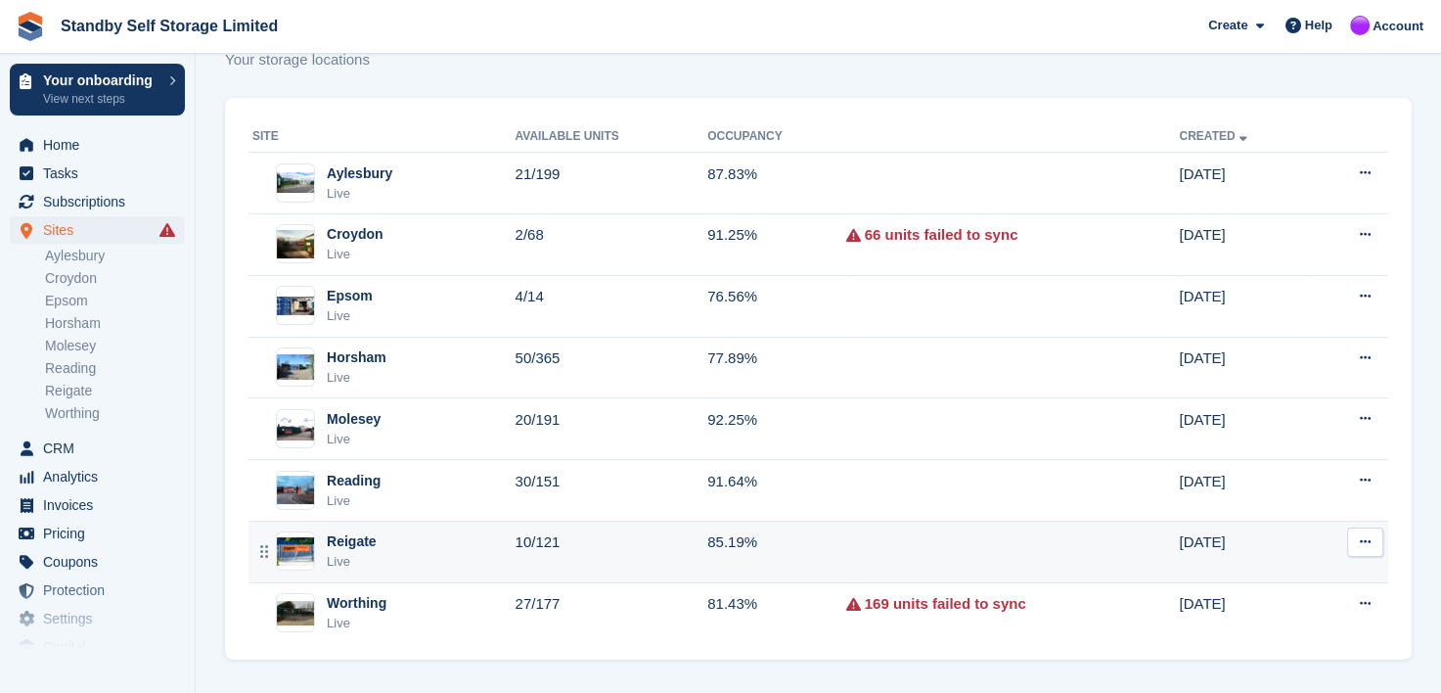
click at [356, 544] on div "Reigate" at bounding box center [352, 541] width 50 height 21
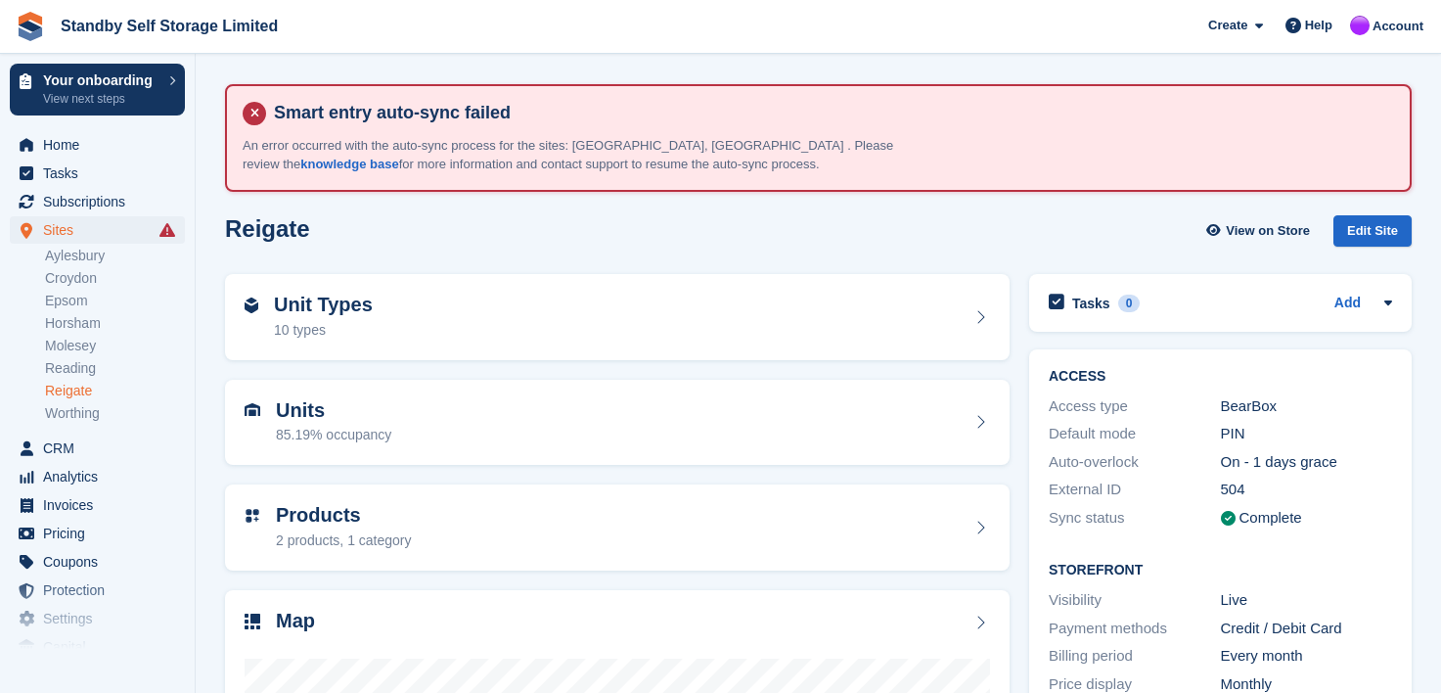
scroll to position [376, 0]
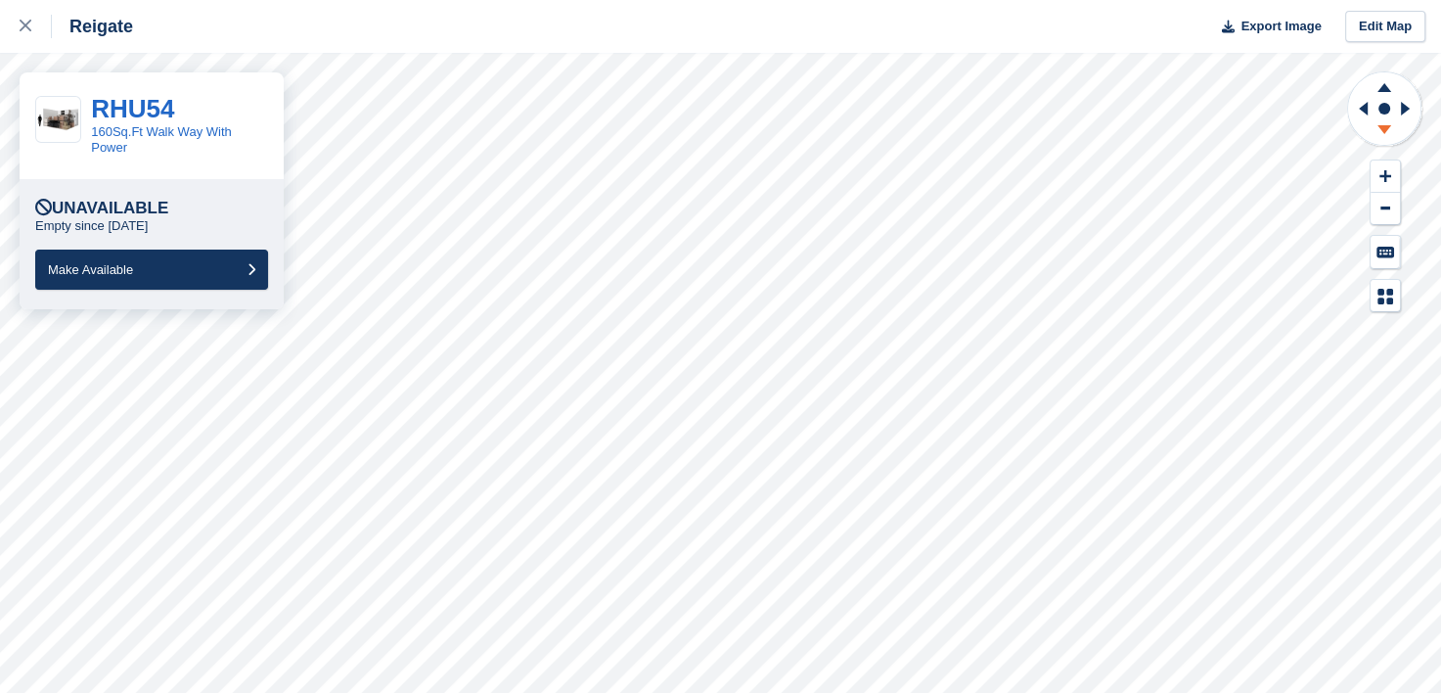
click at [1383, 129] on icon at bounding box center [1385, 129] width 14 height 9
click at [1404, 108] on icon at bounding box center [1405, 109] width 9 height 14
click at [1363, 107] on icon at bounding box center [1363, 109] width 9 height 14
click at [1405, 111] on icon at bounding box center [1405, 109] width 9 height 14
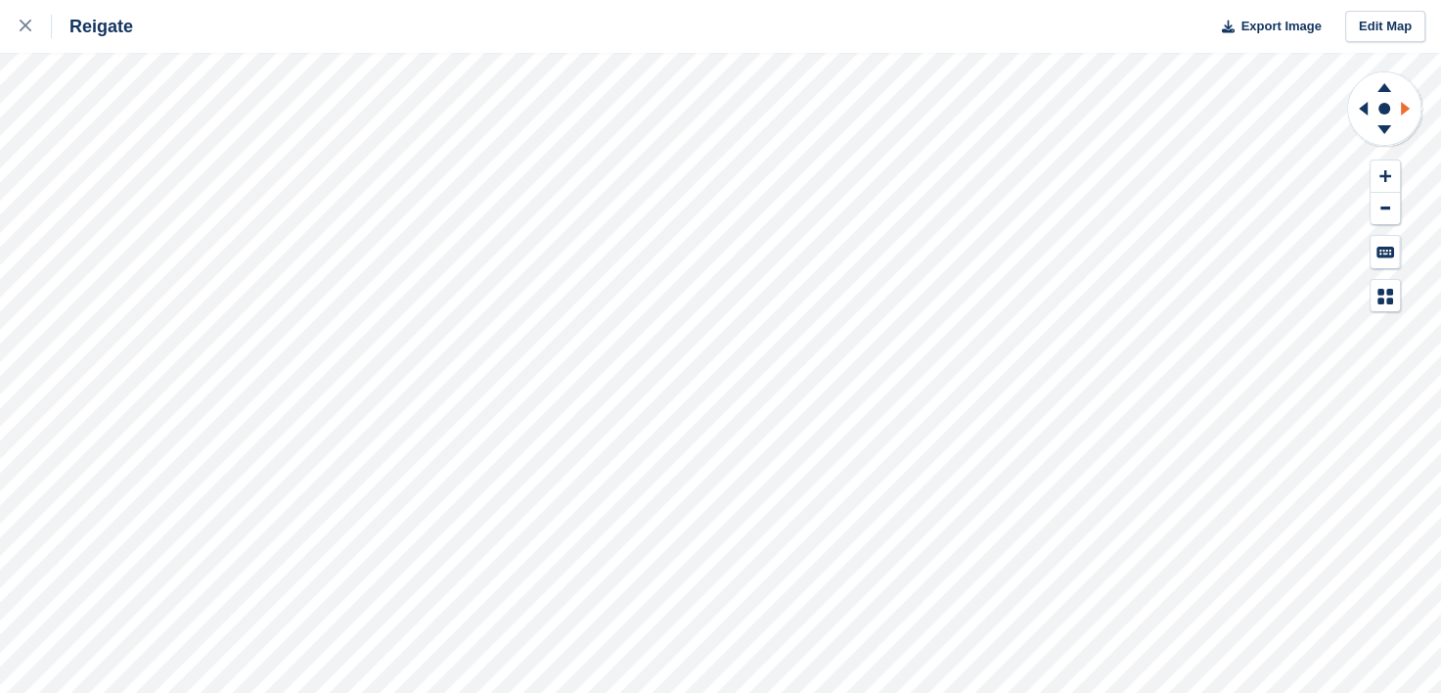
click at [1405, 113] on icon at bounding box center [1408, 108] width 24 height 51
click at [1365, 106] on icon at bounding box center [1363, 109] width 9 height 14
click at [1403, 105] on icon at bounding box center [1405, 109] width 9 height 14
click at [1385, 89] on icon at bounding box center [1385, 87] width 14 height 9
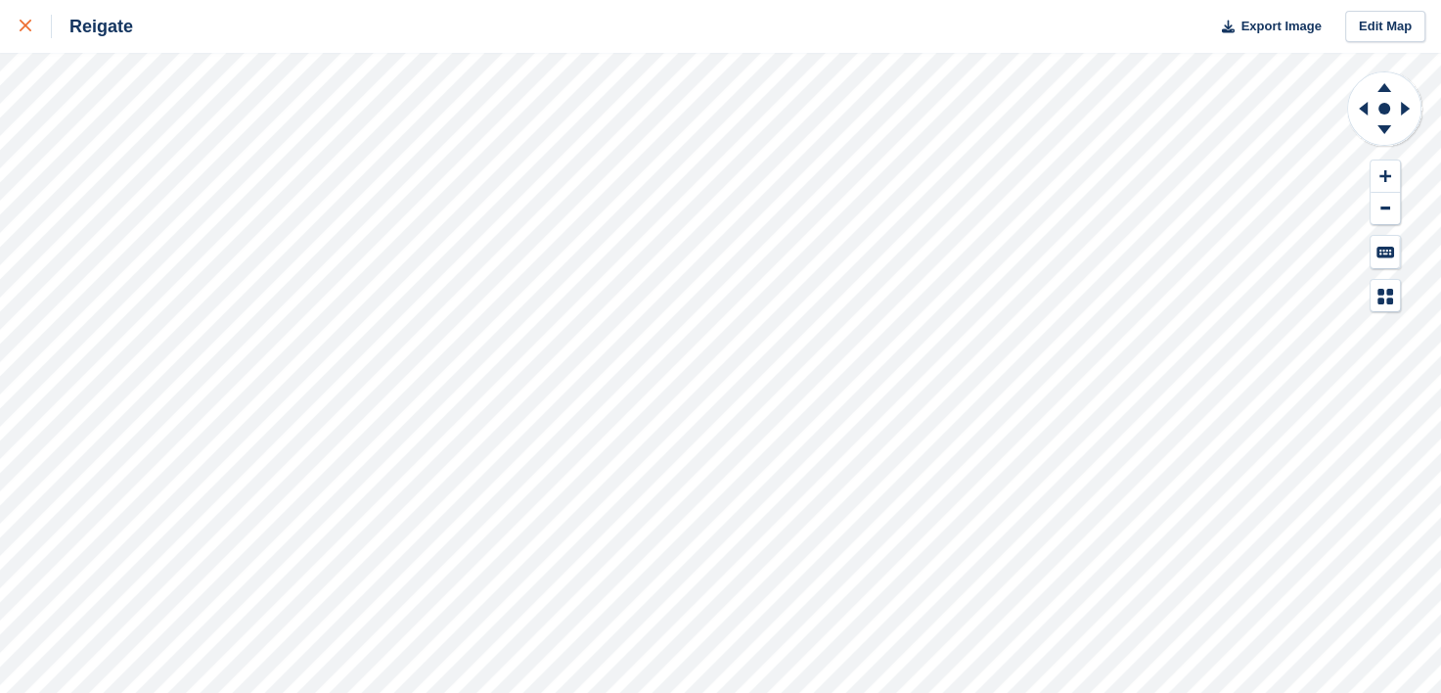
click at [16, 15] on link at bounding box center [26, 26] width 52 height 53
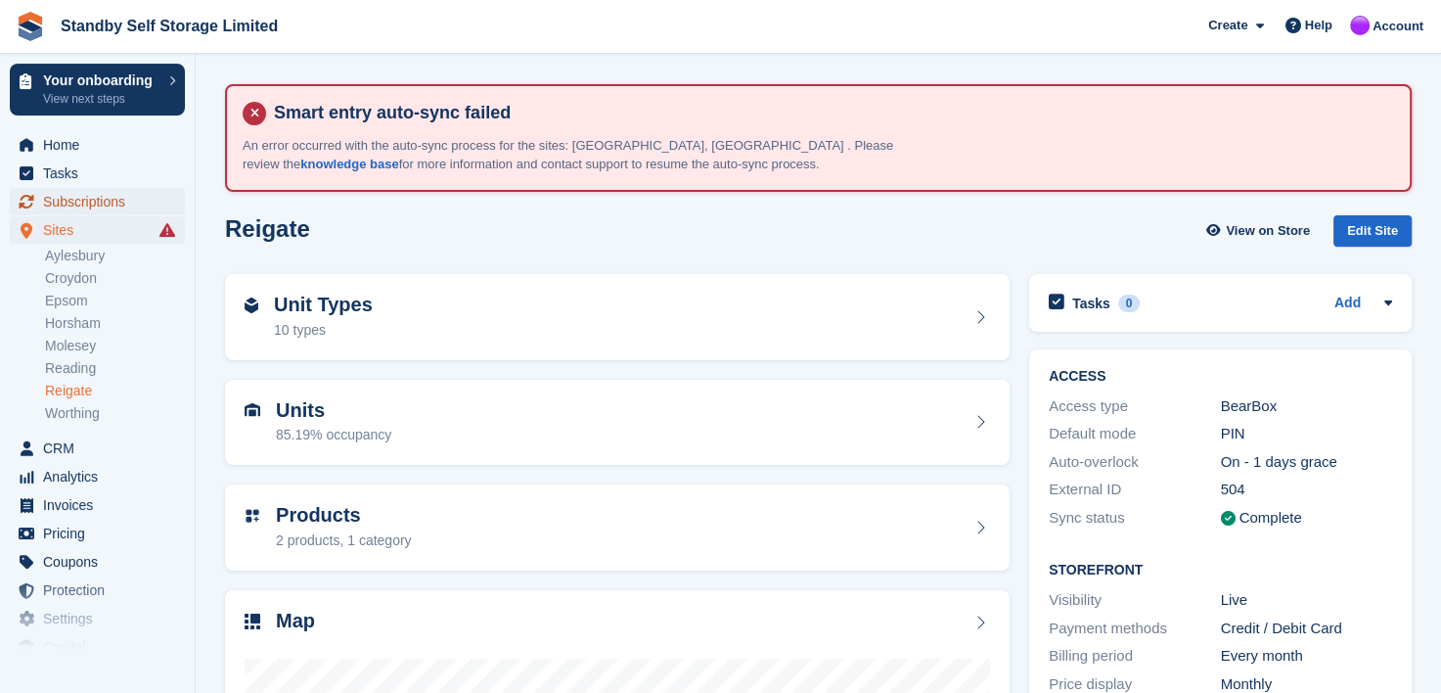
click at [64, 198] on span "Subscriptions" at bounding box center [101, 201] width 117 height 27
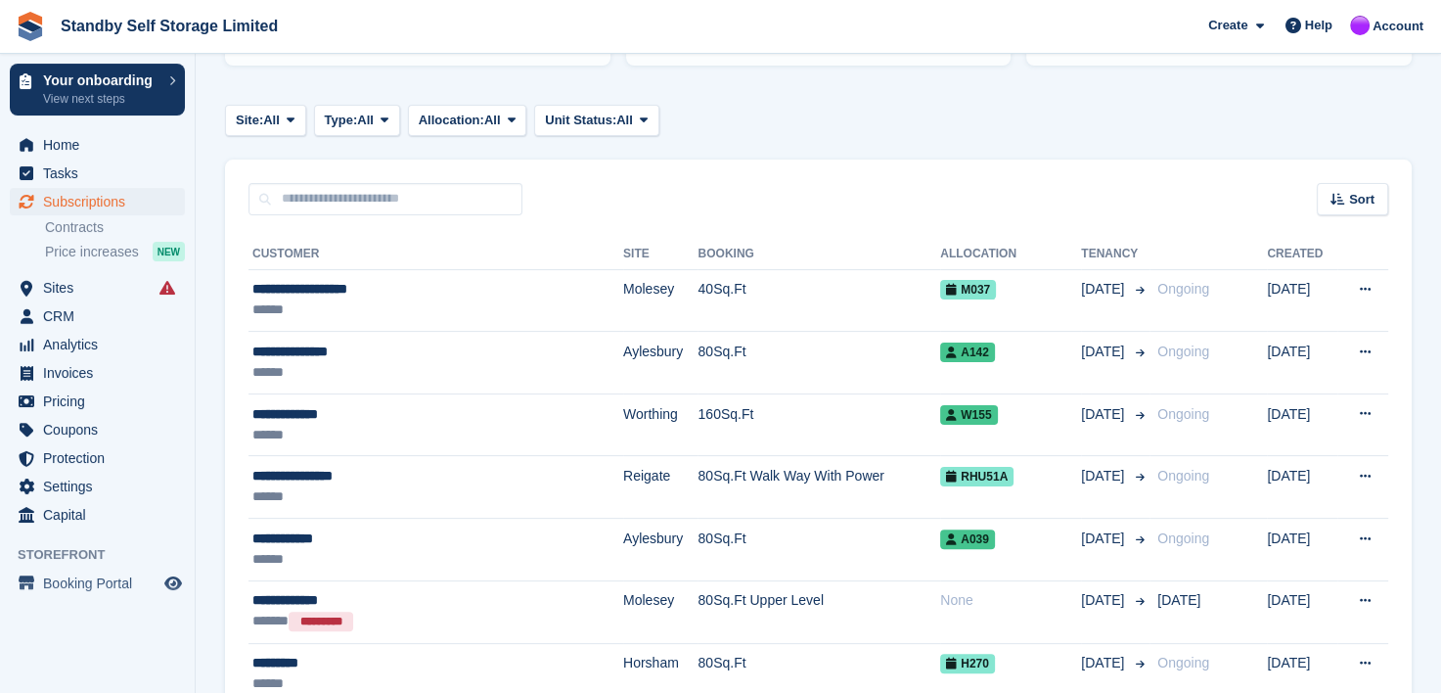
scroll to position [294, 0]
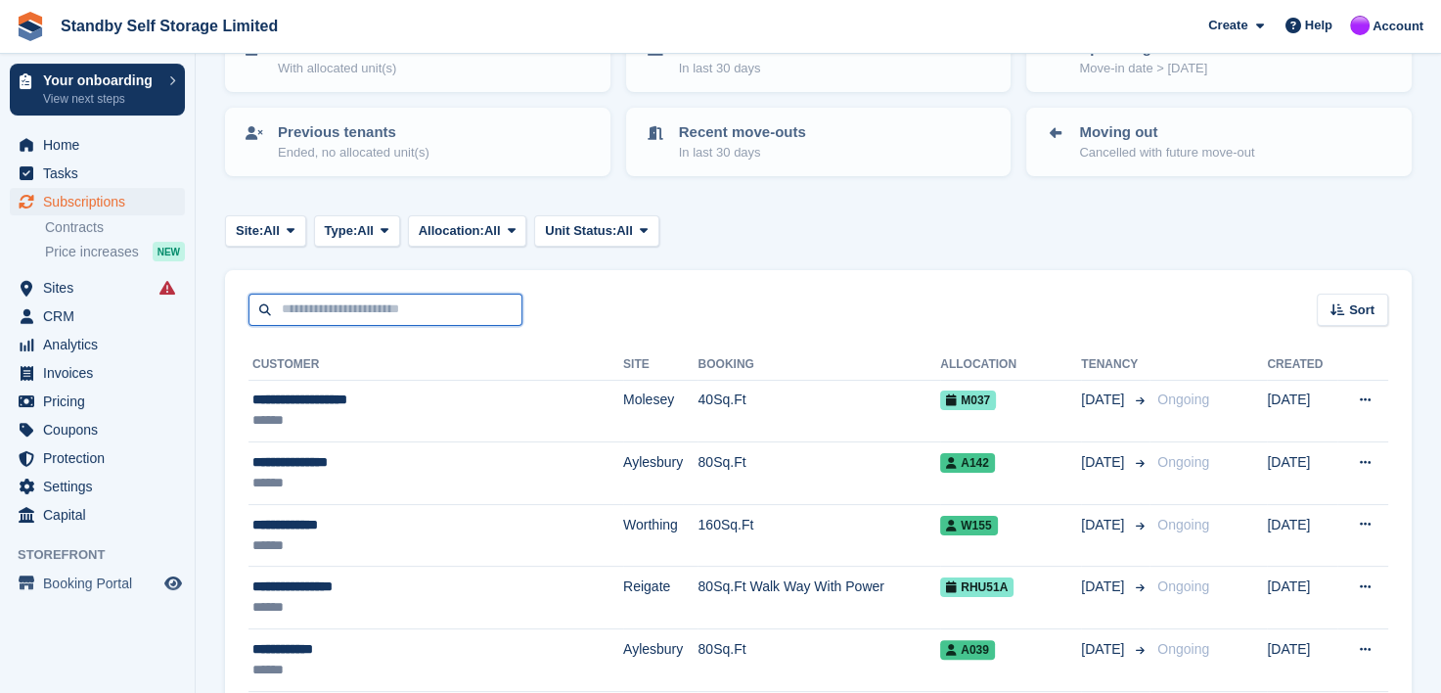
click at [315, 301] on input "text" at bounding box center [386, 310] width 274 height 32
type input "******"
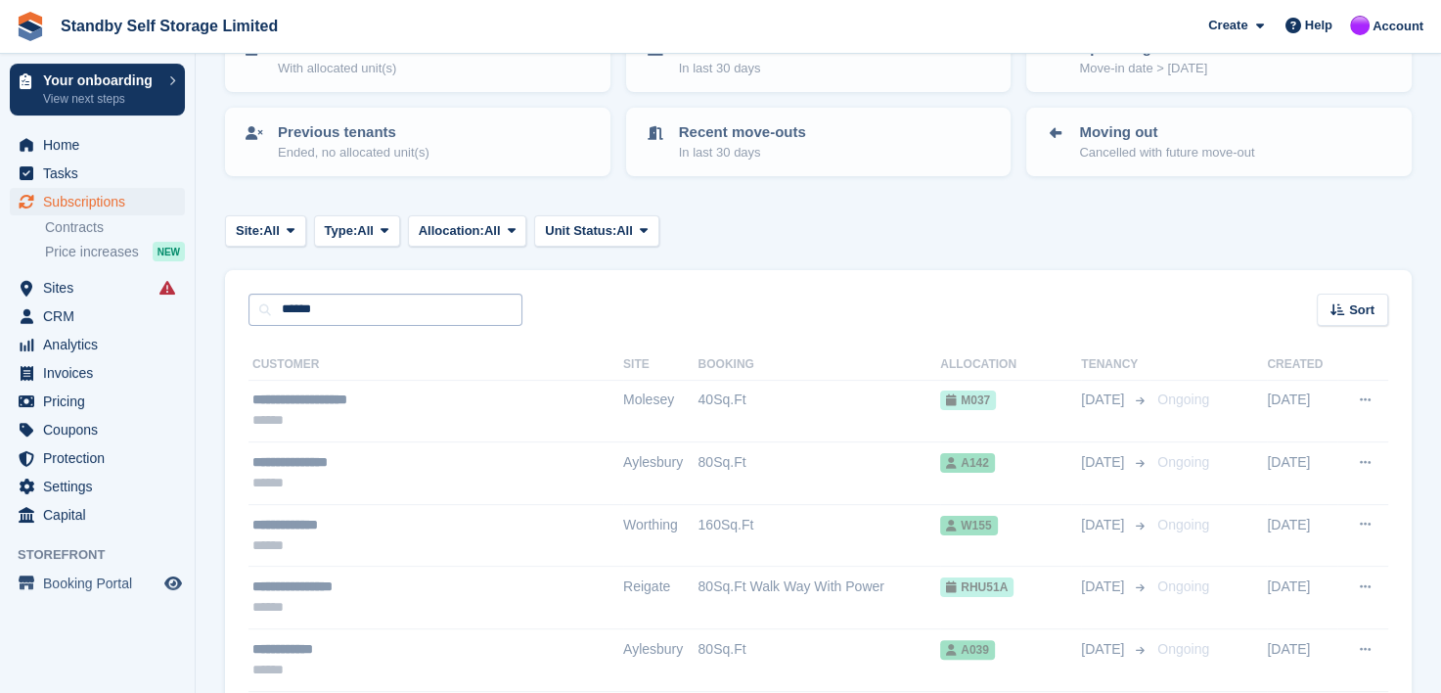
scroll to position [137, 0]
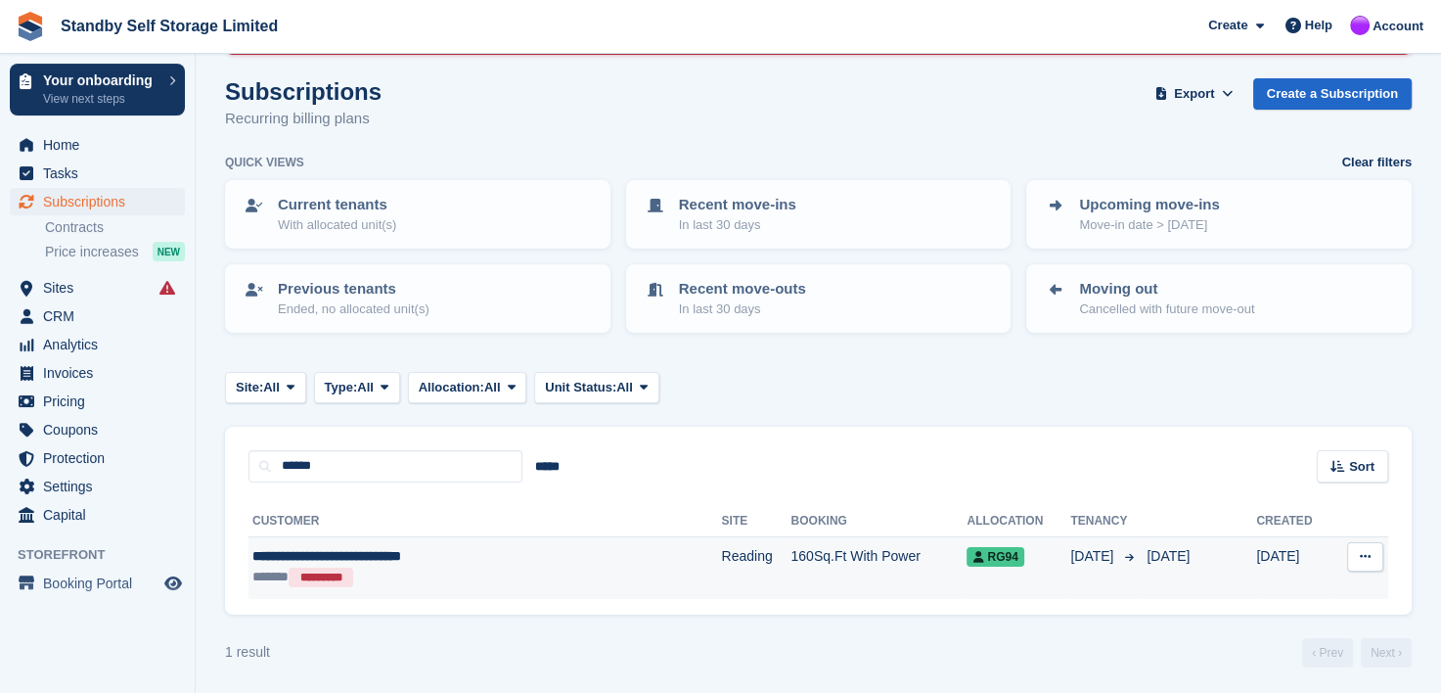
click at [345, 550] on span "**********" at bounding box center [326, 556] width 149 height 14
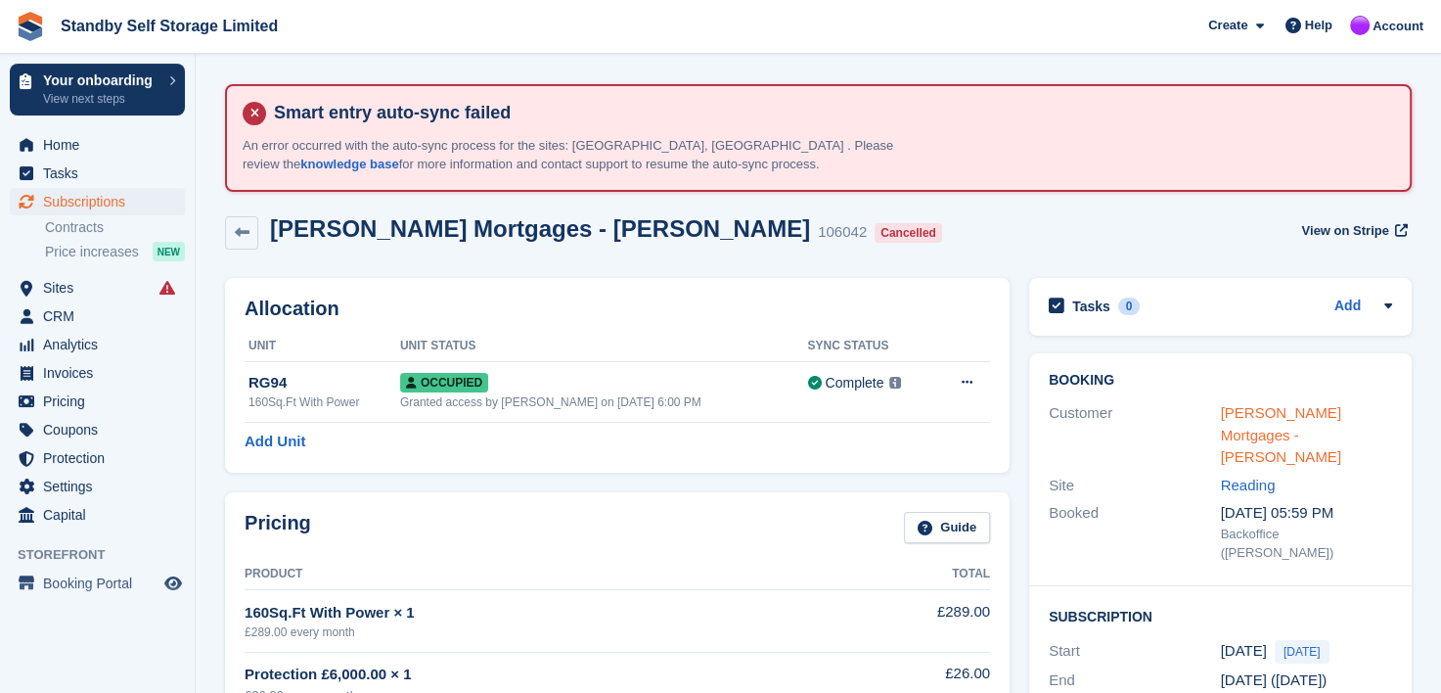
click at [1280, 413] on link "[PERSON_NAME] Mortgages - [PERSON_NAME]" at bounding box center [1281, 434] width 120 height 61
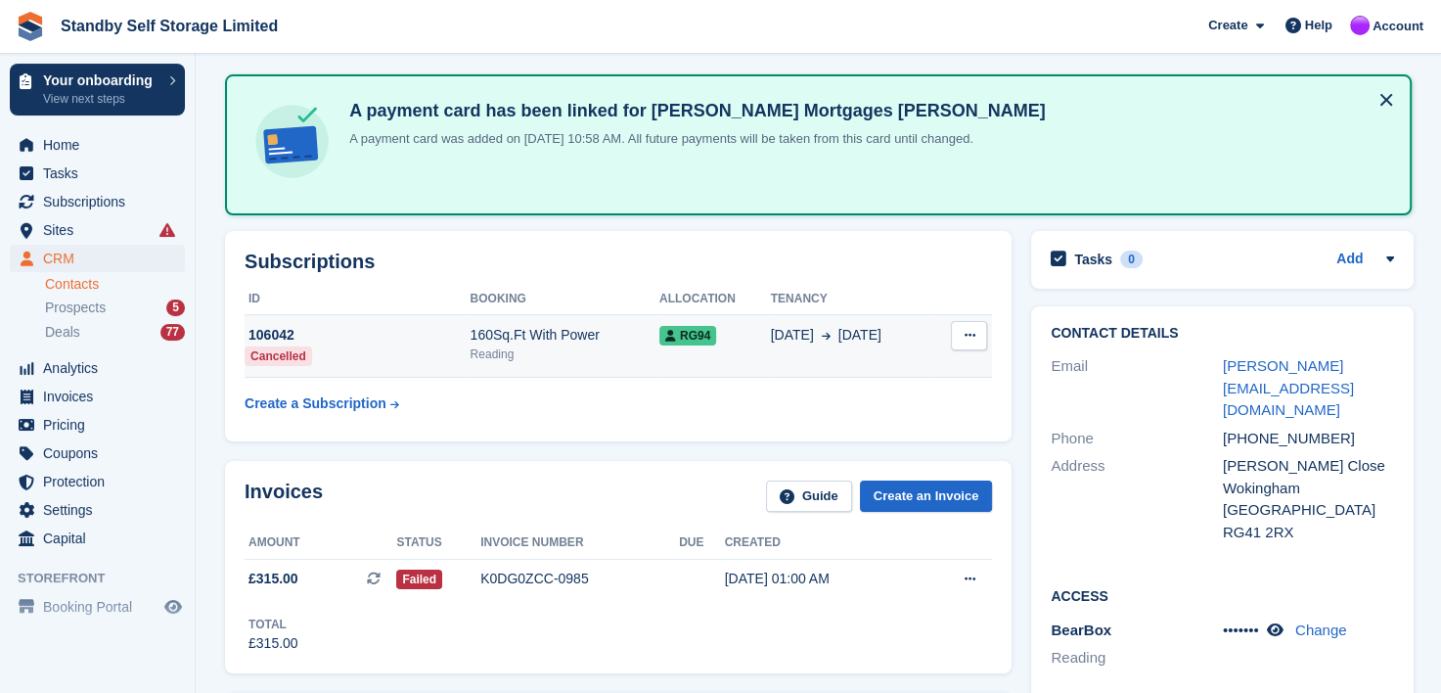
scroll to position [196, 0]
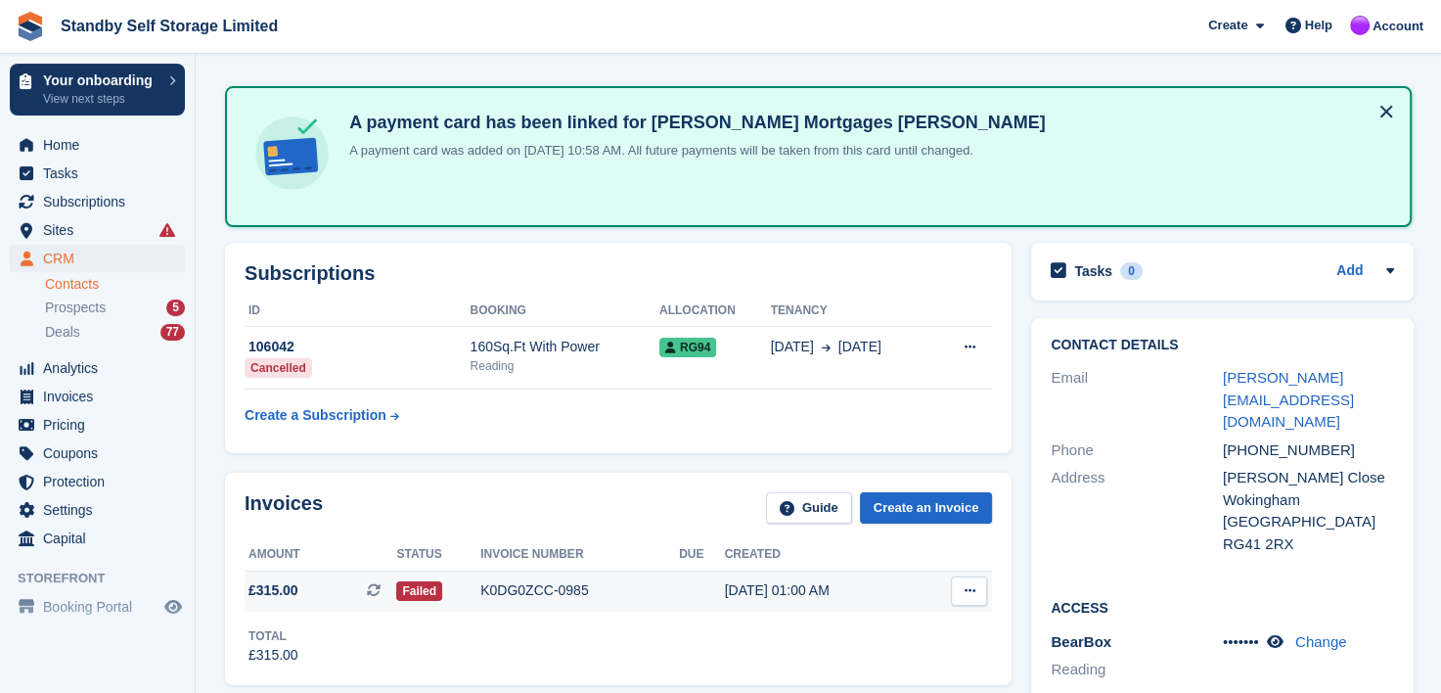
click at [493, 590] on div "K0DG0ZCC-0985" at bounding box center [579, 590] width 199 height 21
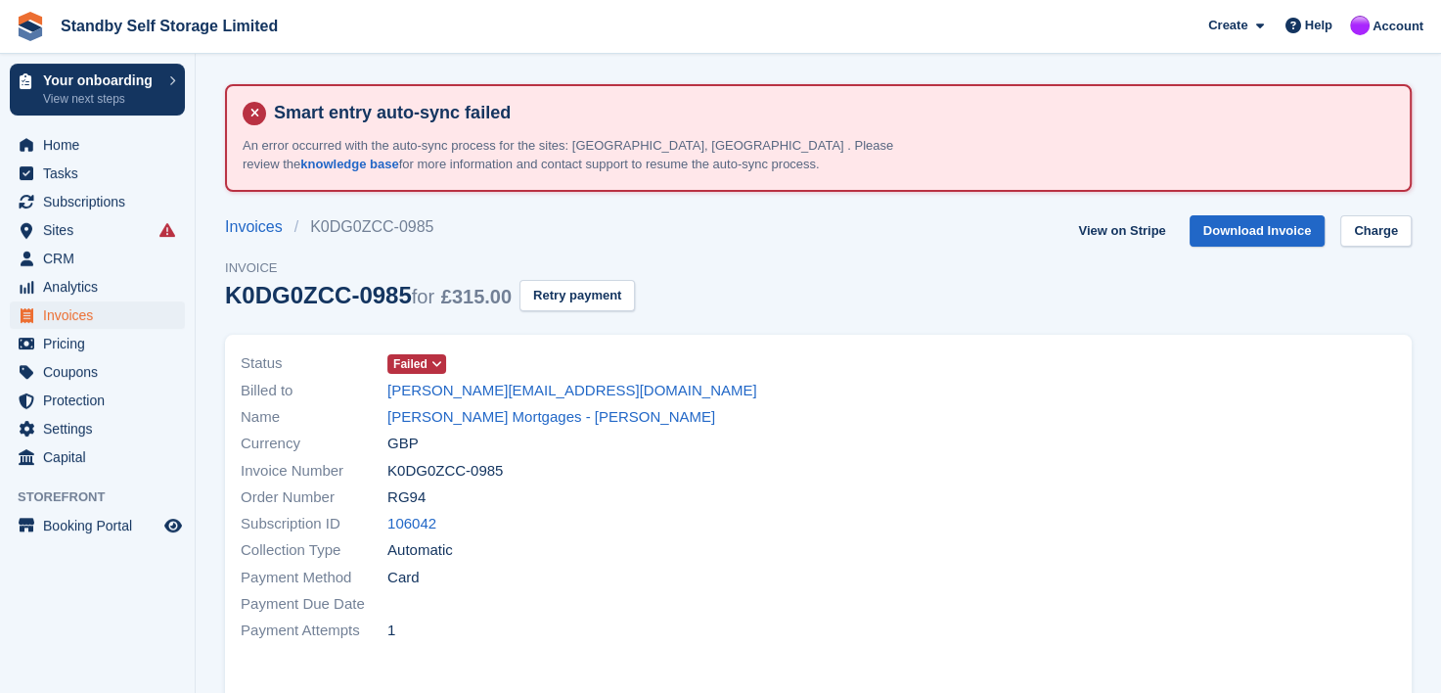
click at [436, 364] on icon at bounding box center [437, 364] width 11 height 12
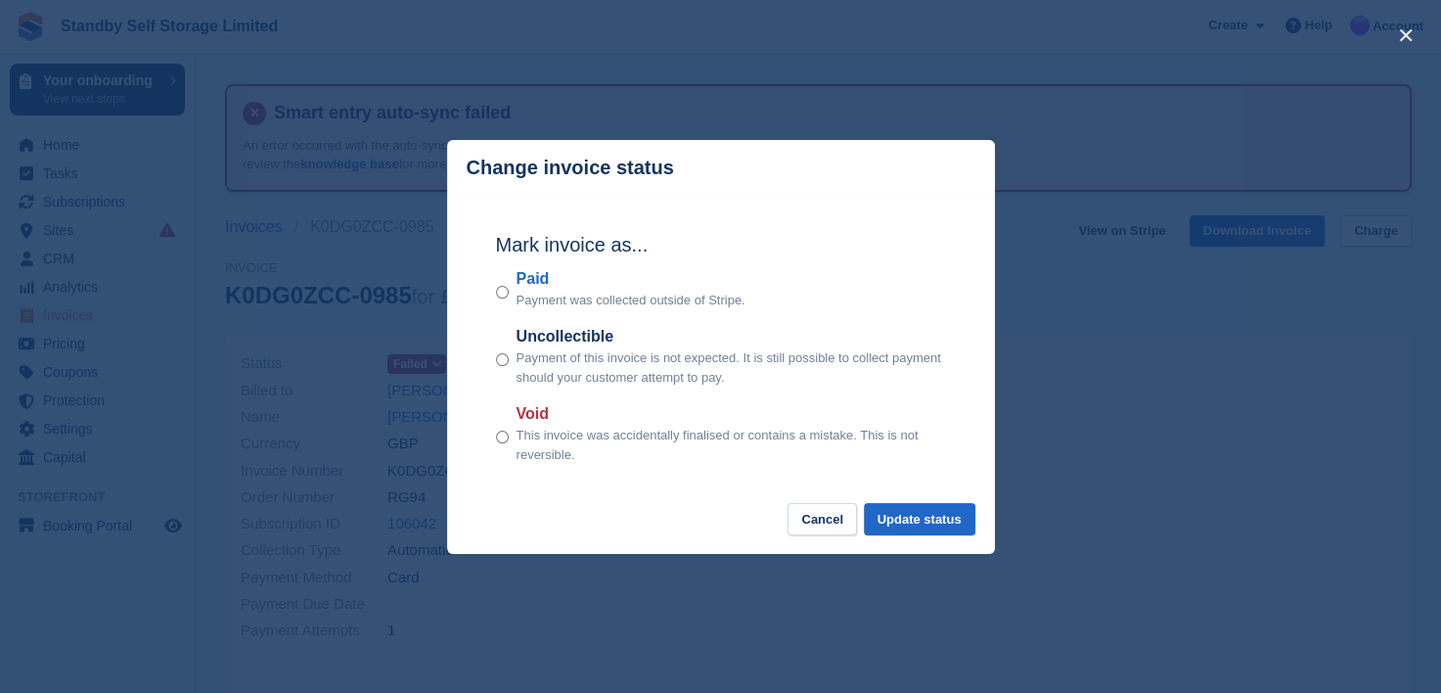
click at [356, 377] on div "close" at bounding box center [720, 346] width 1441 height 693
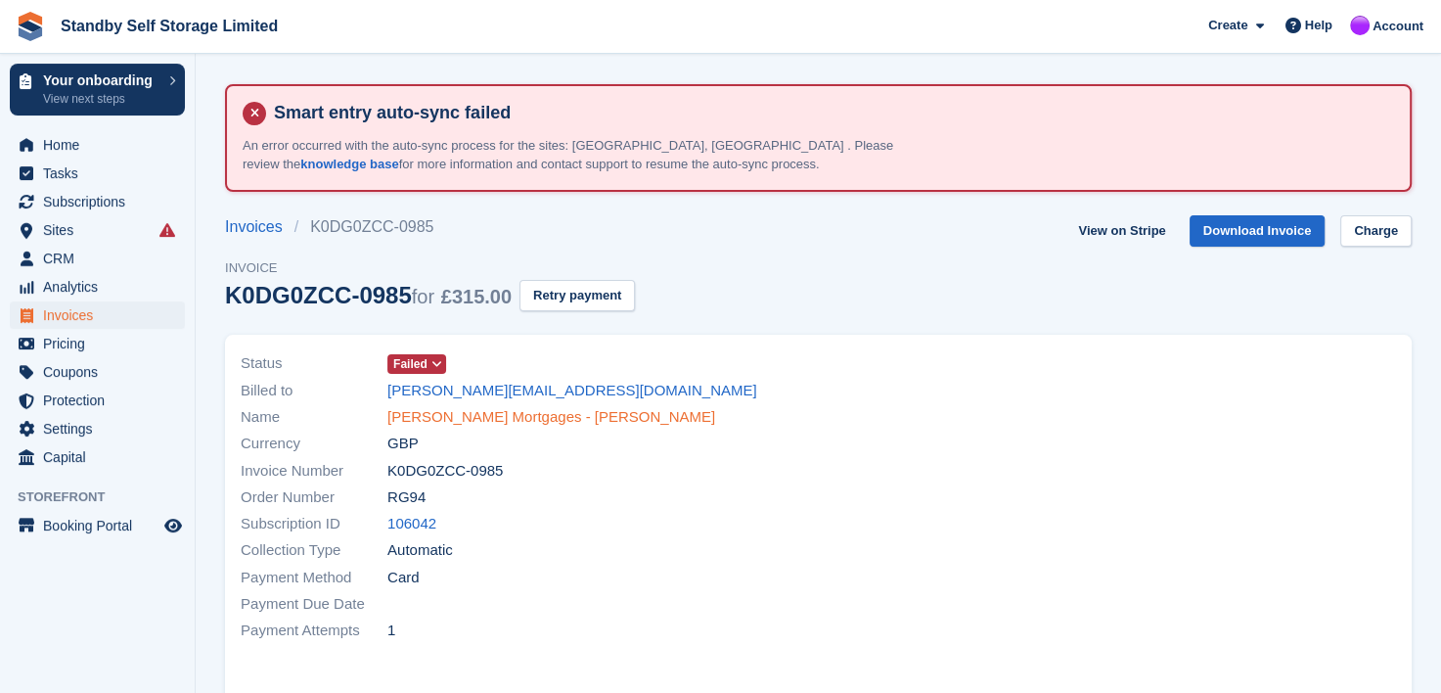
click at [484, 416] on link "Green Fern Mortgages - Trevor Absalom" at bounding box center [552, 417] width 328 height 23
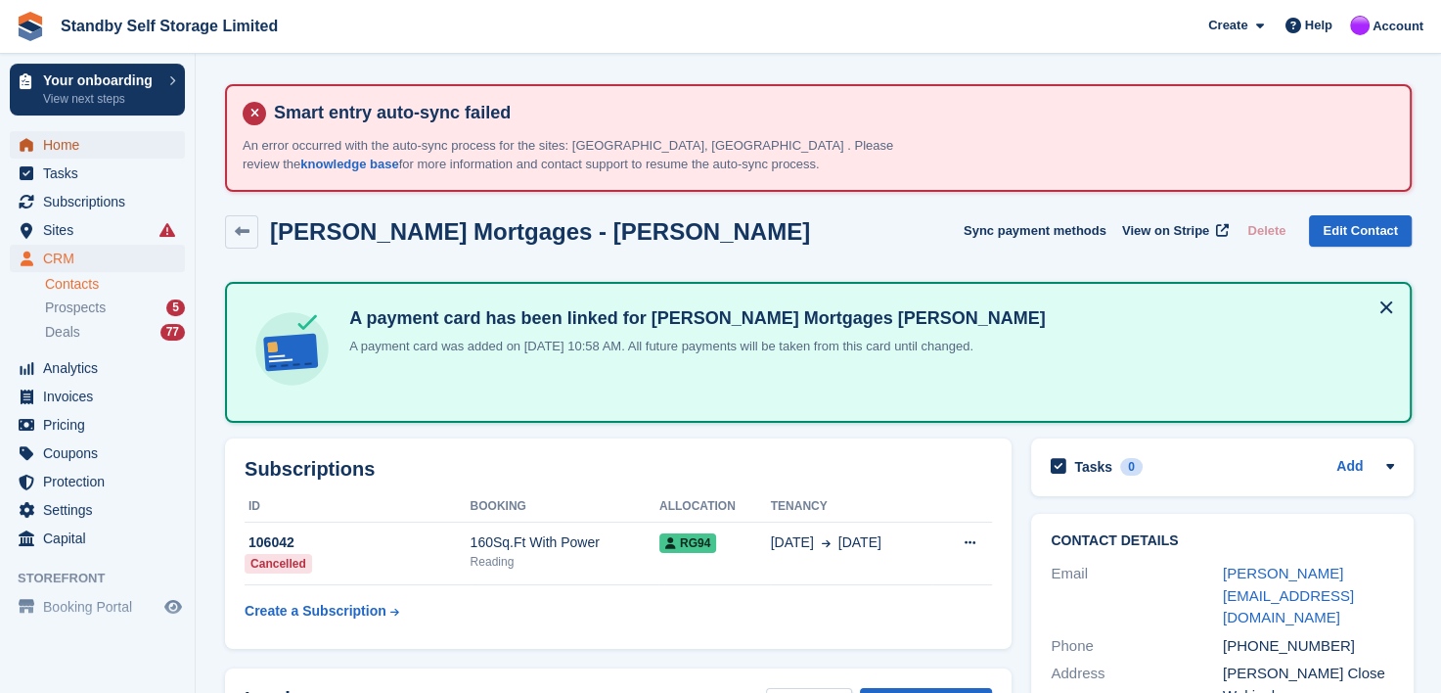
click at [57, 146] on span "Home" at bounding box center [101, 144] width 117 height 27
